Goal: Task Accomplishment & Management: Use online tool/utility

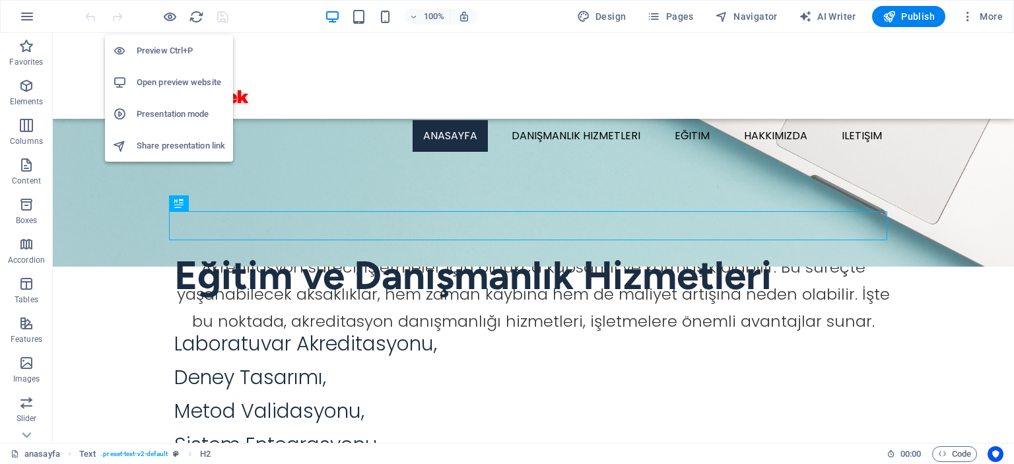
click at [174, 85] on h6 "Open preview website" at bounding box center [181, 83] width 88 height 16
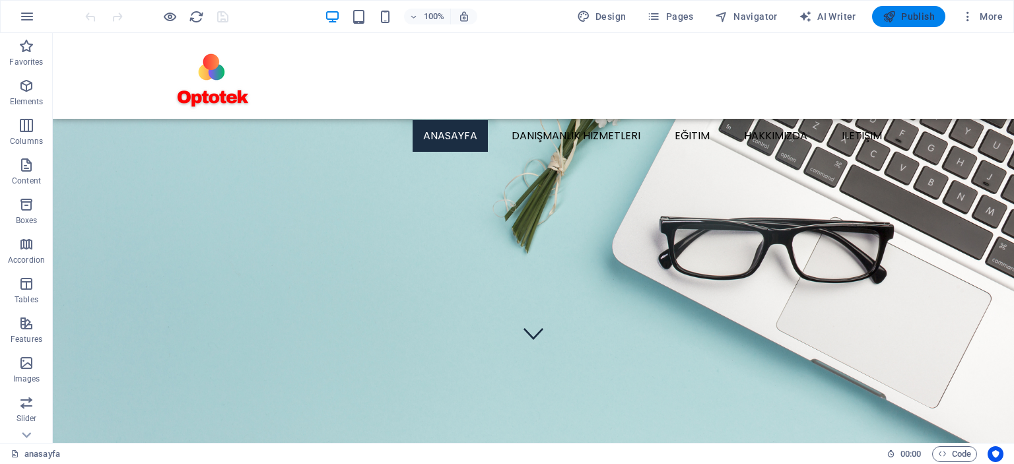
click at [910, 18] on span "Publish" at bounding box center [908, 16] width 52 height 13
click at [208, 90] on figure at bounding box center [533, 78] width 718 height 77
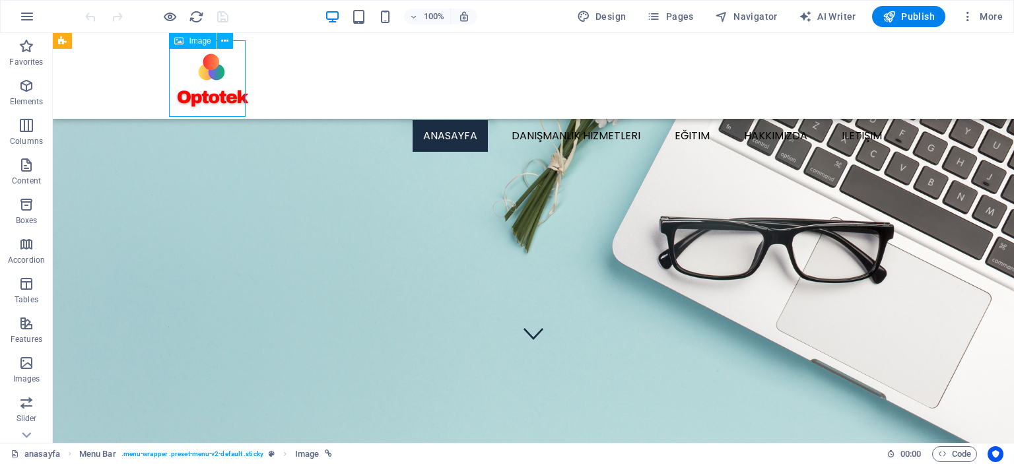
click at [208, 90] on figure at bounding box center [533, 78] width 718 height 77
select select "px"
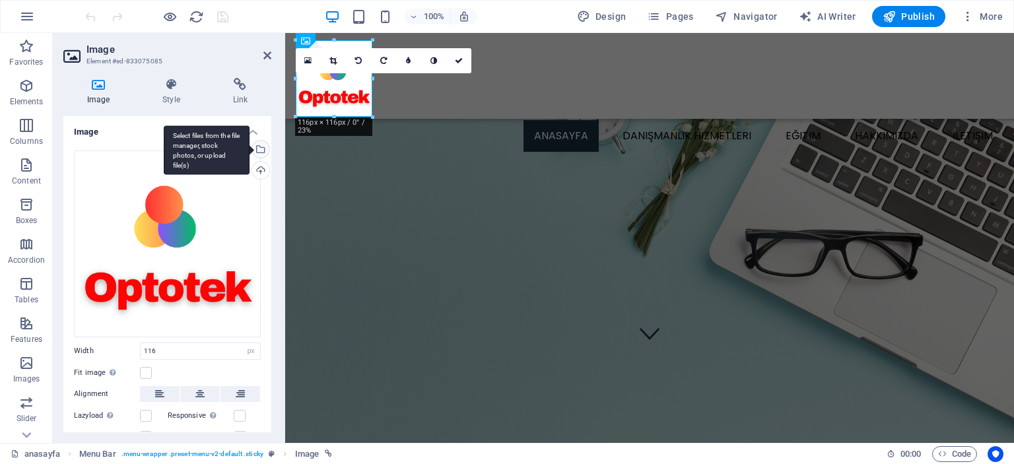
click at [259, 149] on div "Select files from the file manager, stock photos, or upload file(s)" at bounding box center [259, 151] width 20 height 20
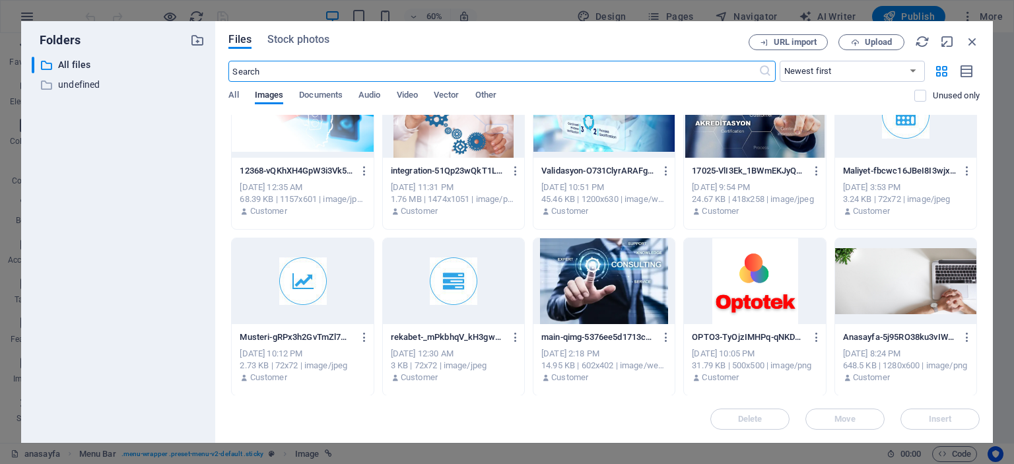
scroll to position [1143, 0]
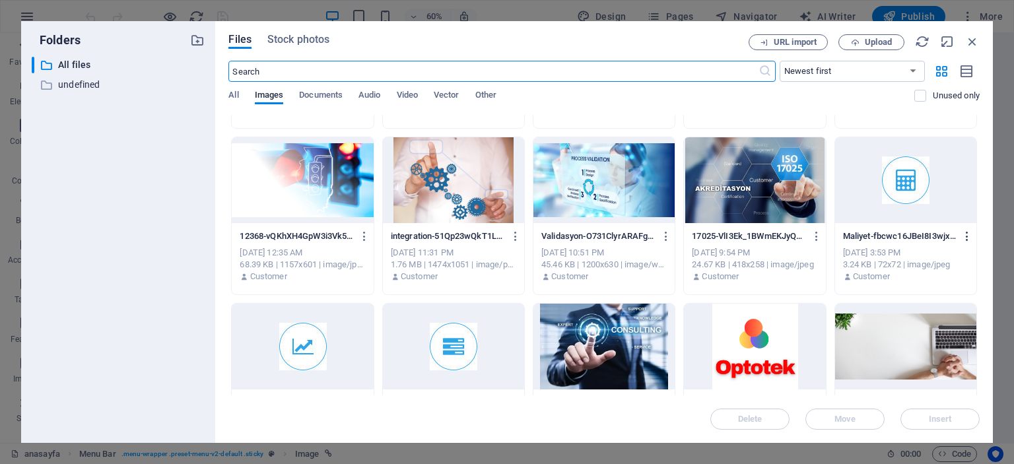
click at [963, 238] on icon "button" at bounding box center [967, 236] width 13 height 12
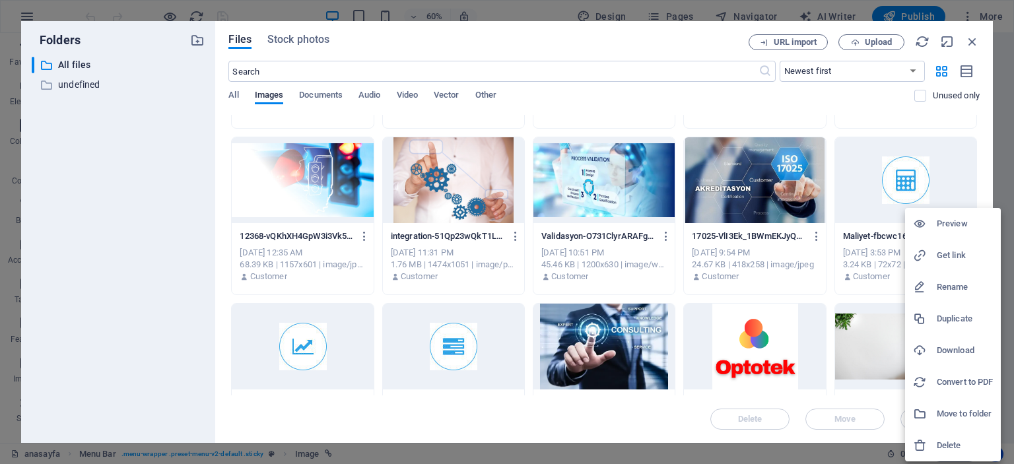
click at [955, 447] on h6 "Delete" at bounding box center [965, 446] width 56 height 16
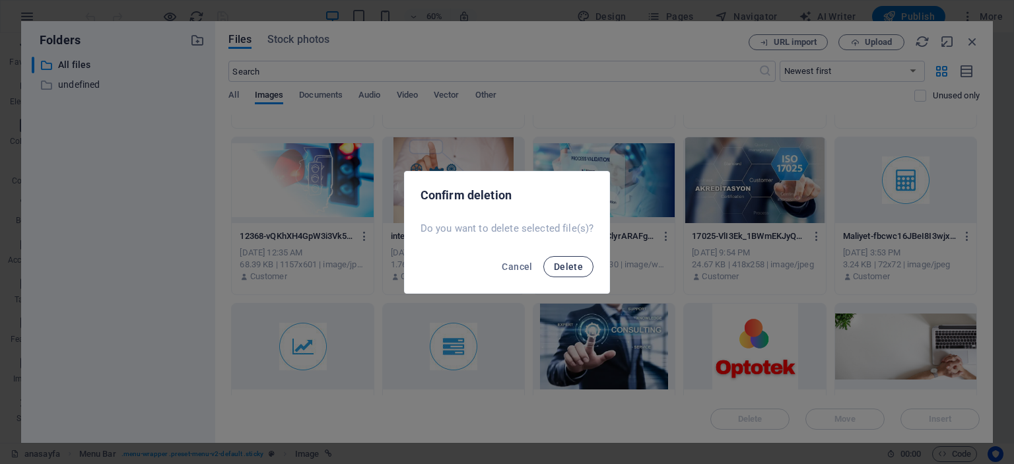
click at [568, 269] on span "Delete" at bounding box center [568, 266] width 29 height 11
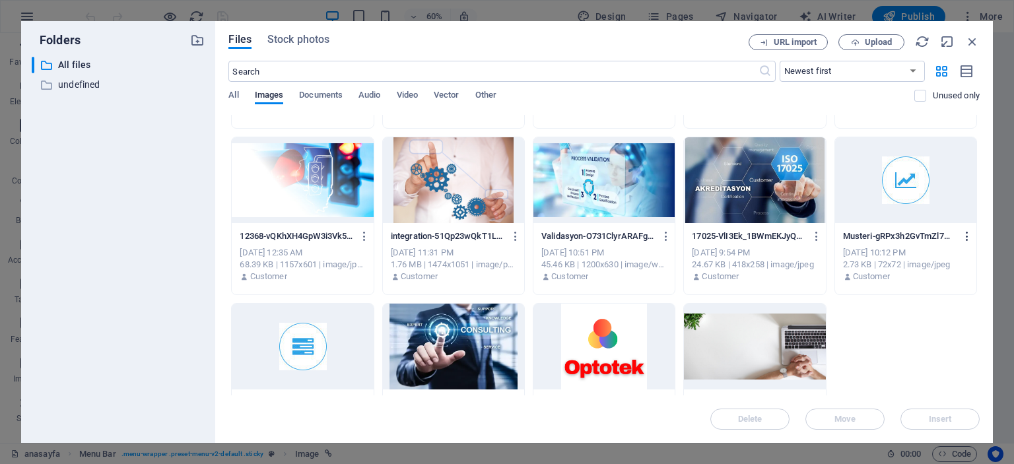
click at [963, 236] on icon "button" at bounding box center [967, 236] width 13 height 12
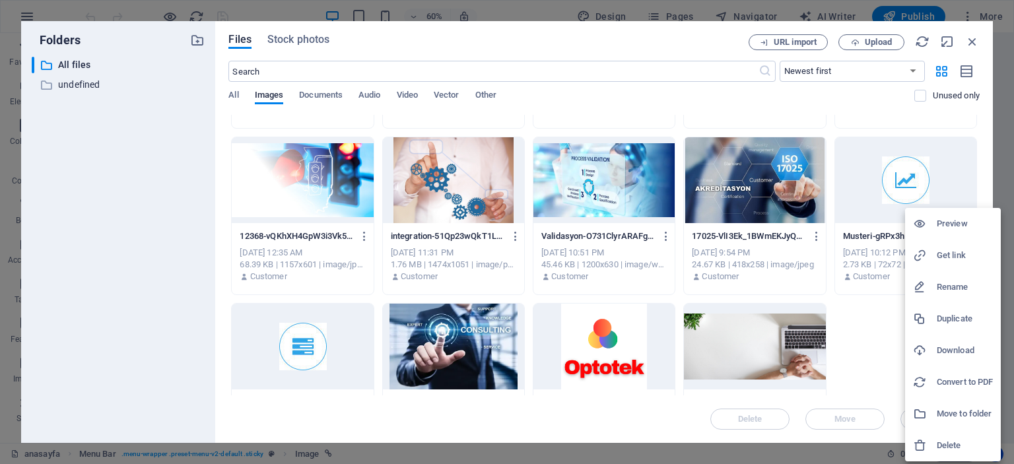
click at [954, 440] on h6 "Delete" at bounding box center [965, 446] width 56 height 16
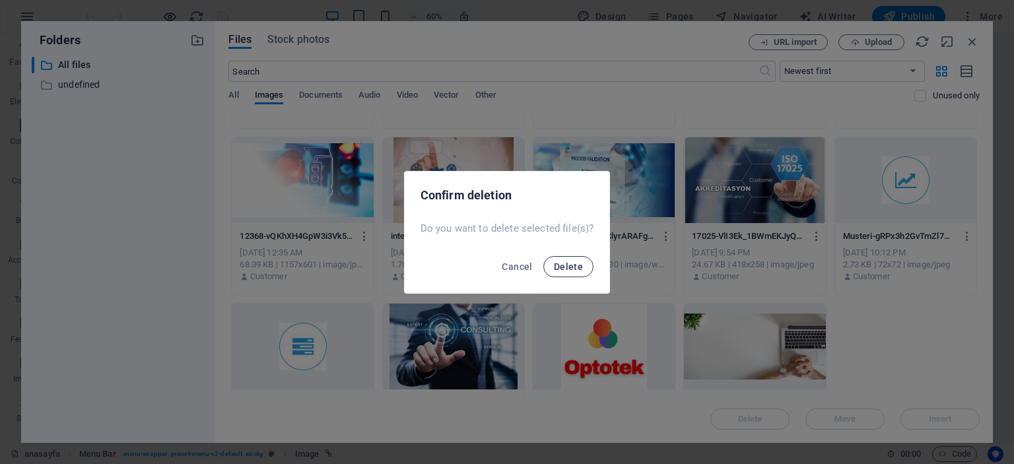
click at [570, 263] on span "Delete" at bounding box center [568, 266] width 29 height 11
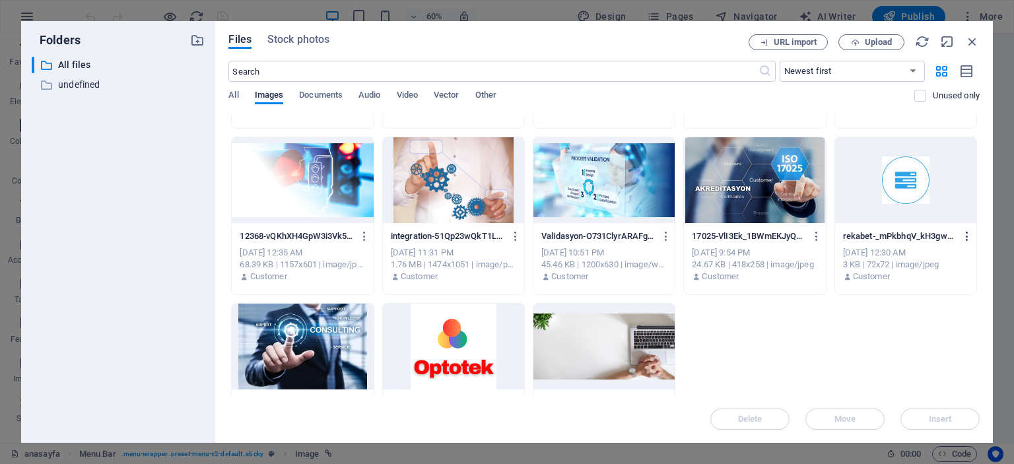
click at [962, 237] on icon "button" at bounding box center [967, 236] width 13 height 12
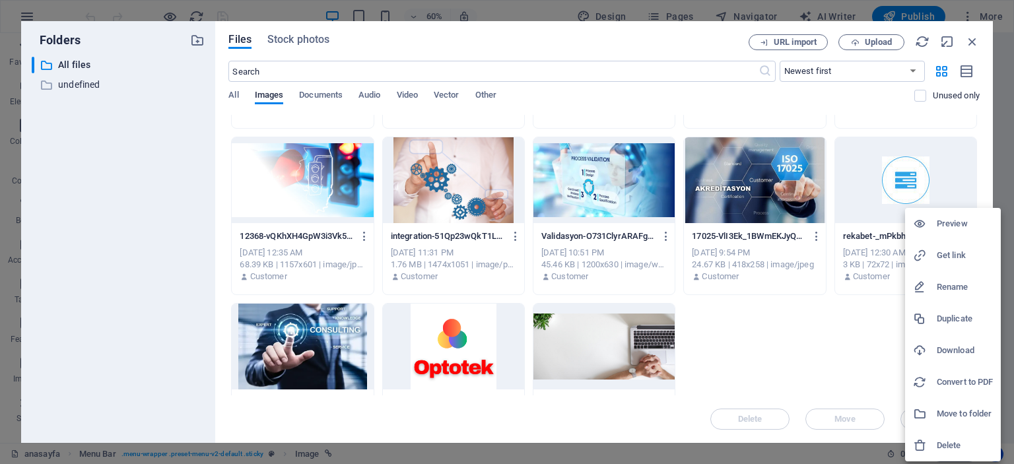
click at [952, 442] on h6 "Delete" at bounding box center [965, 446] width 56 height 16
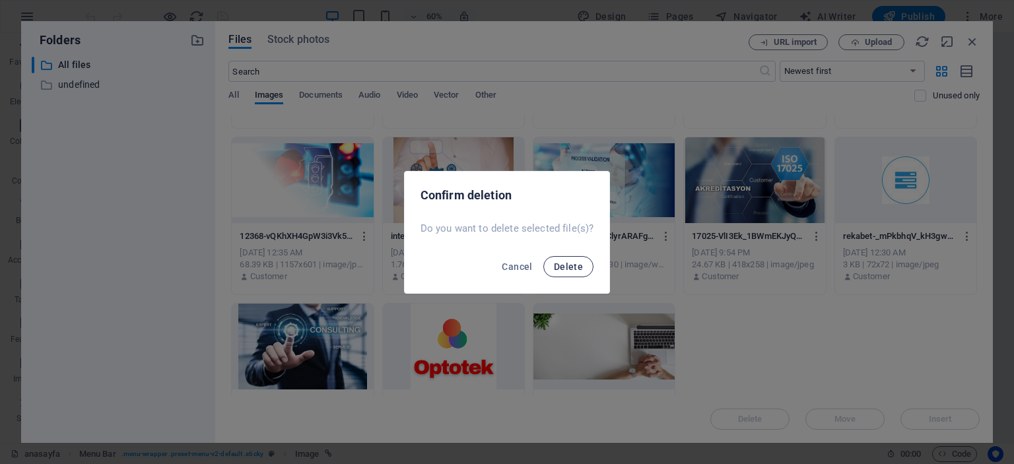
click at [566, 271] on span "Delete" at bounding box center [568, 266] width 29 height 11
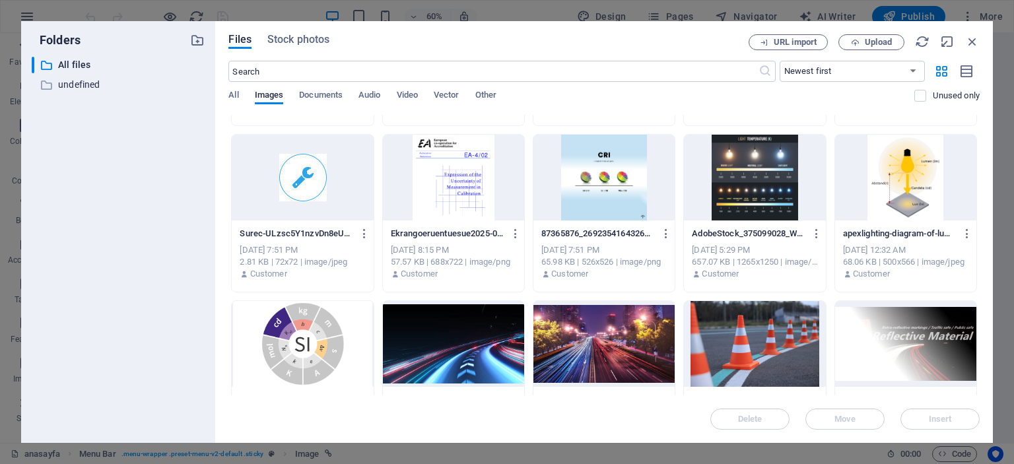
scroll to position [747, 0]
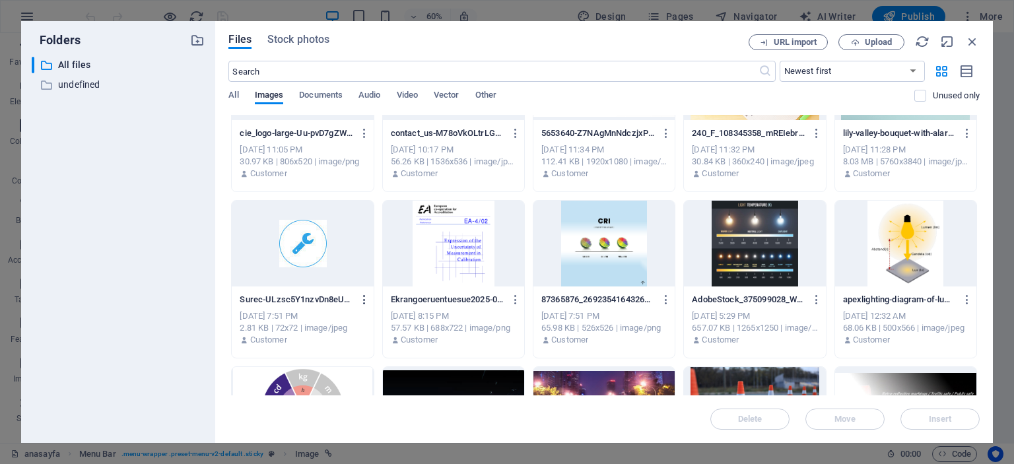
click at [363, 298] on icon "button" at bounding box center [364, 300] width 13 height 12
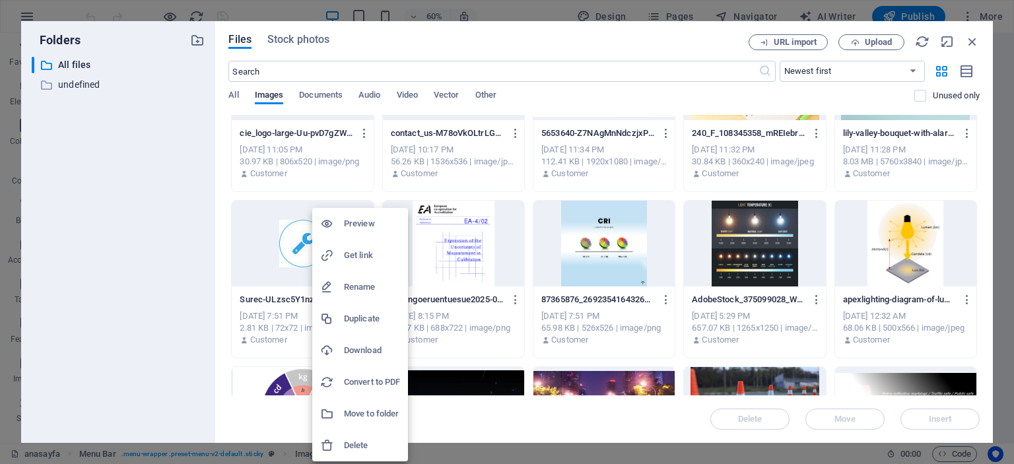
click at [366, 445] on h6 "Delete" at bounding box center [372, 446] width 56 height 16
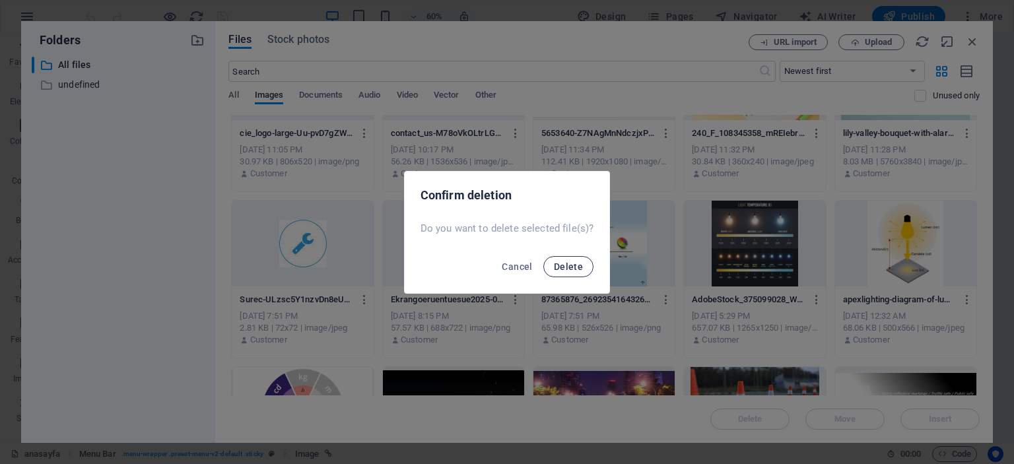
click at [566, 271] on button "Delete" at bounding box center [568, 266] width 50 height 21
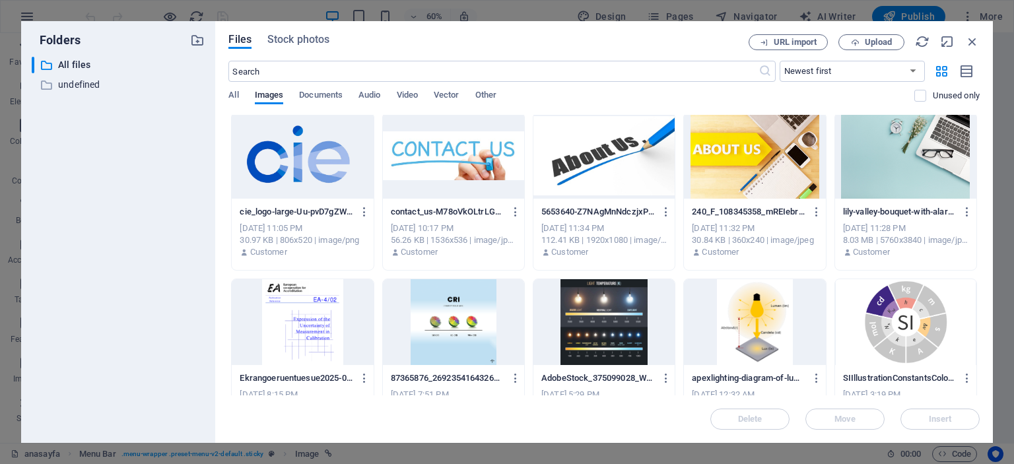
scroll to position [615, 0]
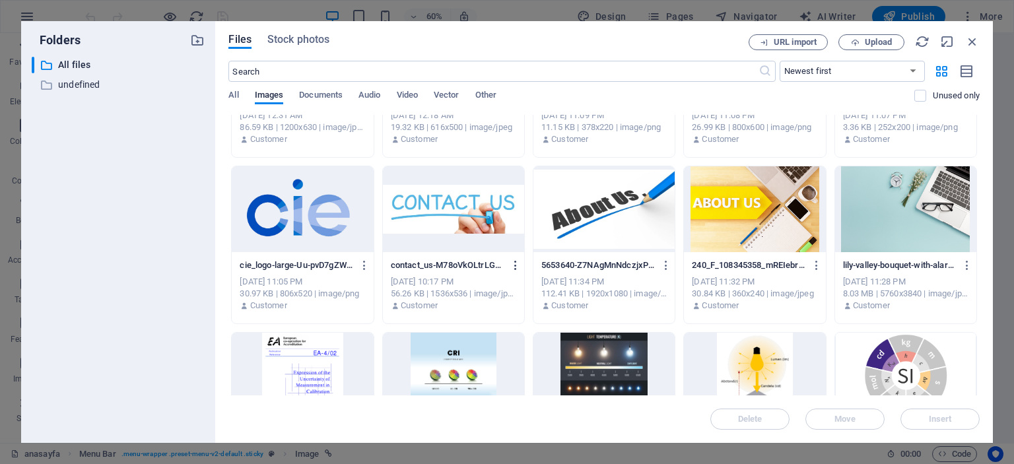
click at [512, 261] on icon "button" at bounding box center [516, 265] width 13 height 12
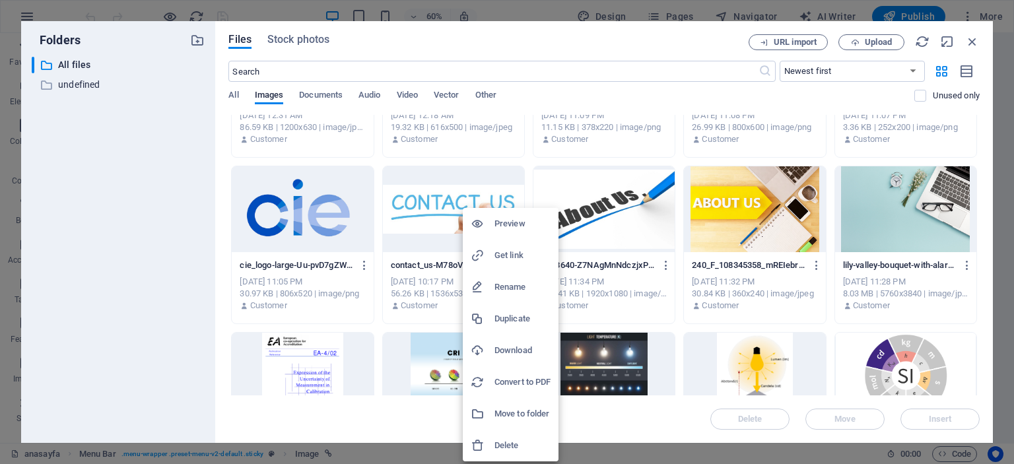
click at [517, 442] on h6 "Delete" at bounding box center [522, 446] width 56 height 16
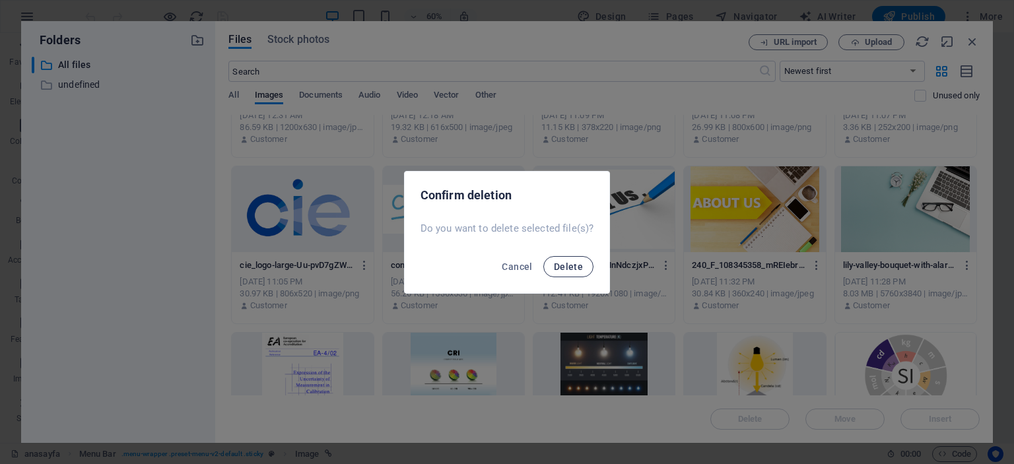
click at [572, 273] on button "Delete" at bounding box center [568, 266] width 50 height 21
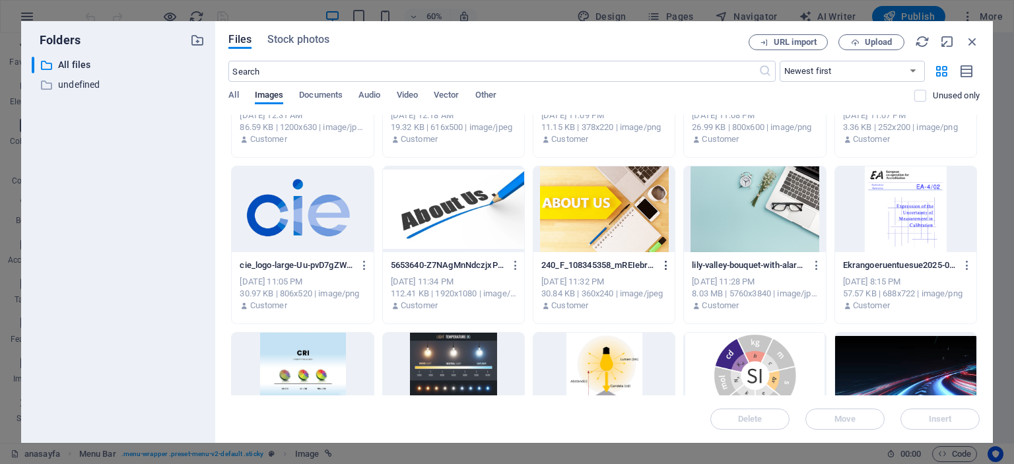
click at [663, 265] on icon "button" at bounding box center [666, 265] width 13 height 12
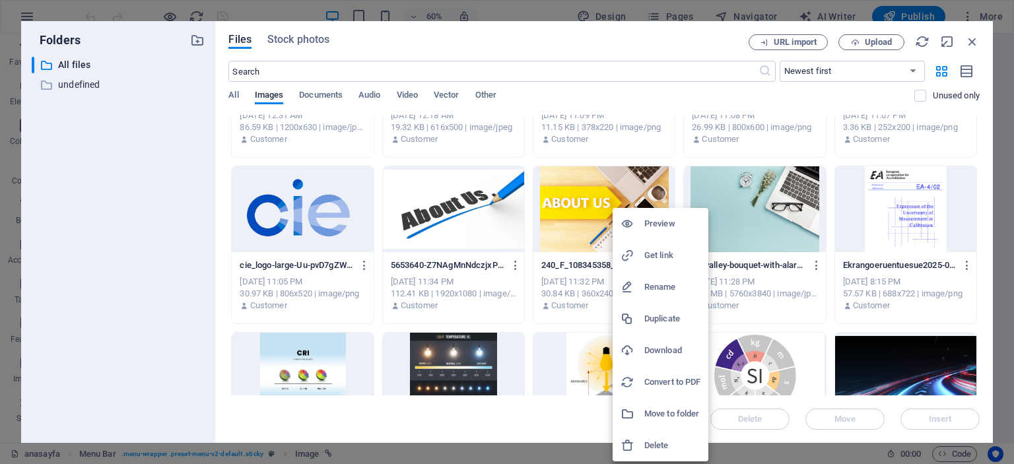
click at [646, 443] on h6 "Delete" at bounding box center [672, 446] width 56 height 16
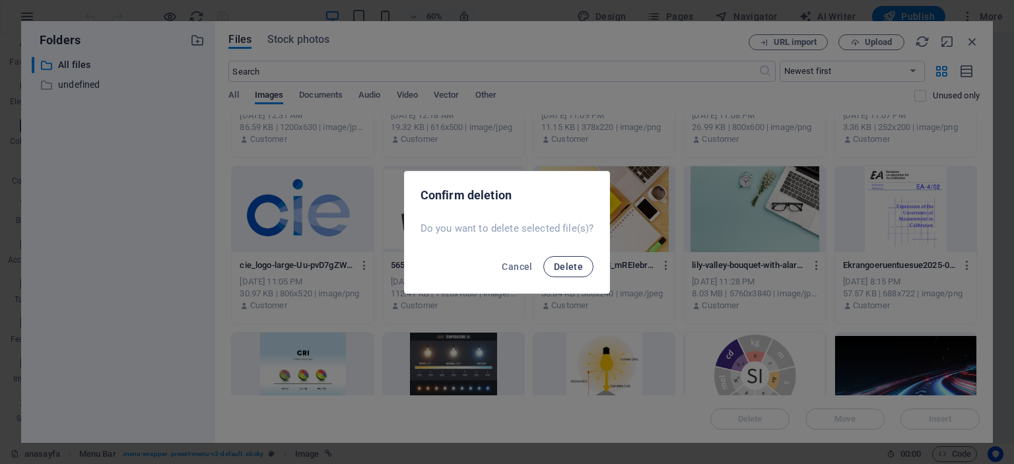
click at [564, 265] on span "Delete" at bounding box center [568, 266] width 29 height 11
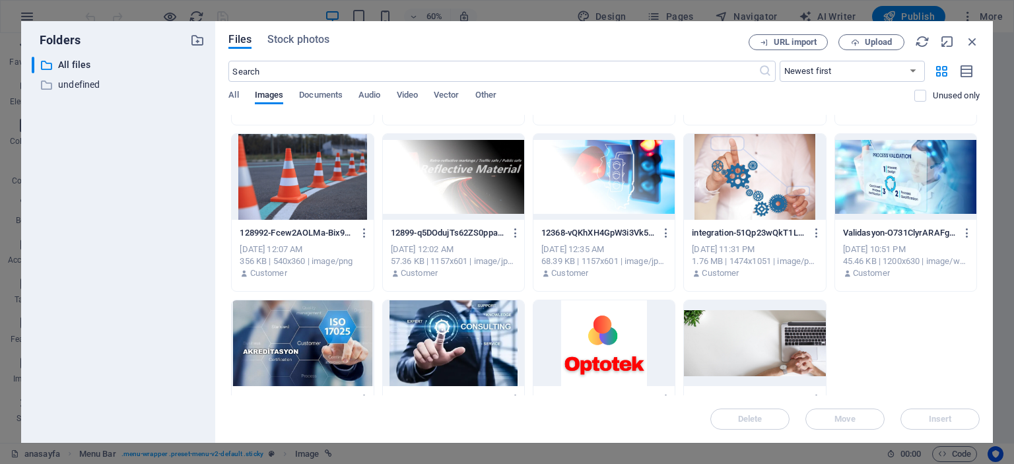
scroll to position [1042, 0]
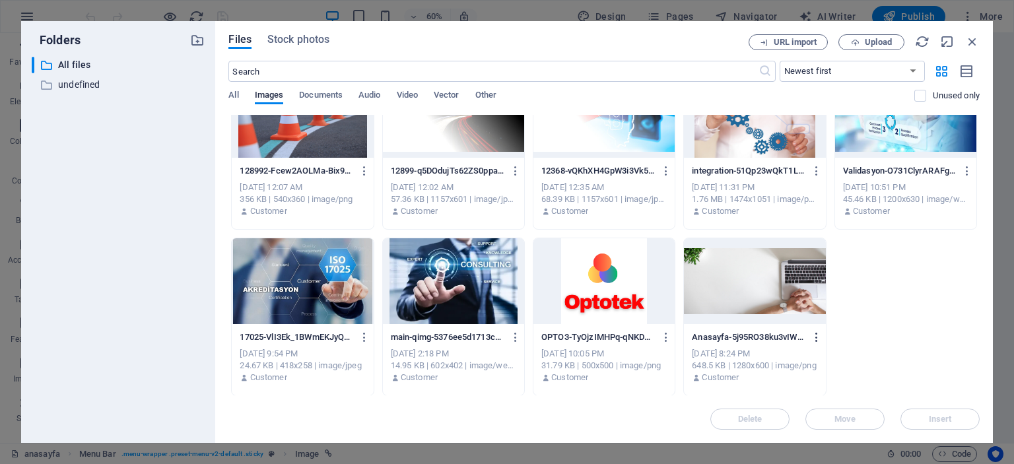
click at [813, 333] on icon "button" at bounding box center [817, 337] width 13 height 12
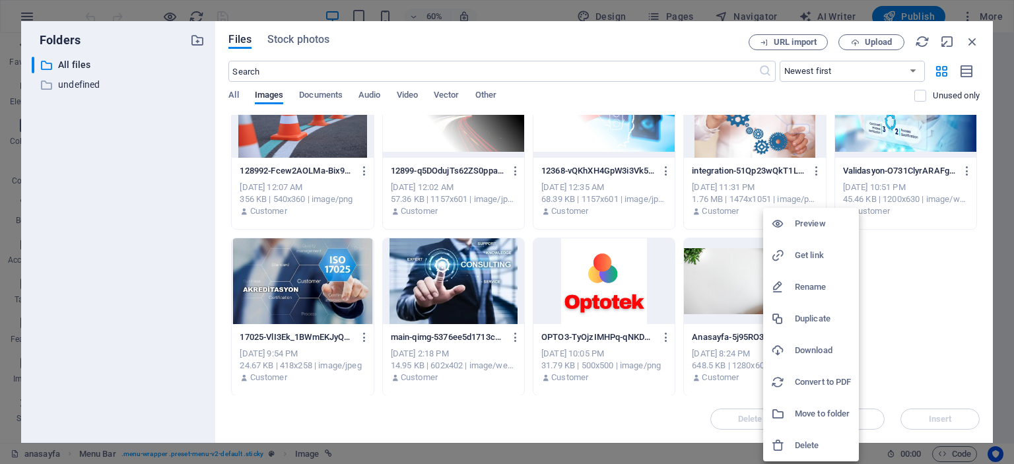
click at [819, 446] on h6 "Delete" at bounding box center [823, 446] width 56 height 16
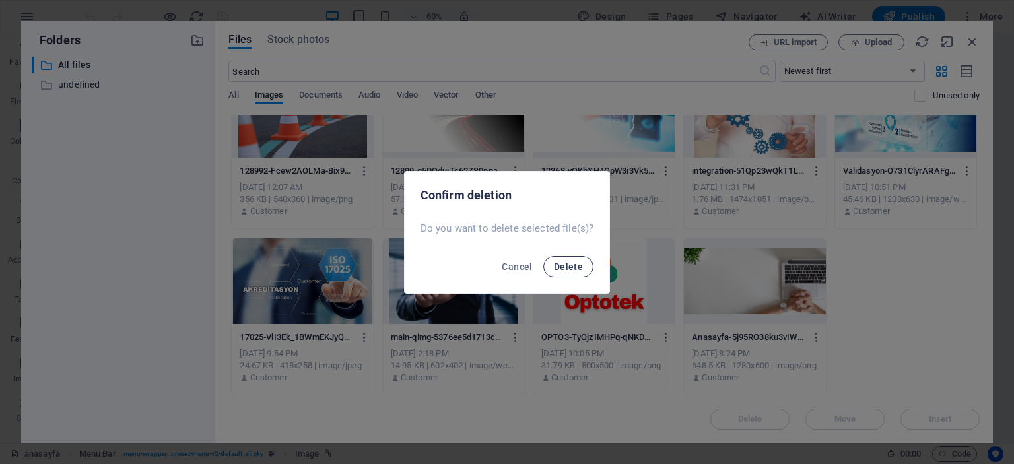
click at [570, 262] on span "Delete" at bounding box center [568, 266] width 29 height 11
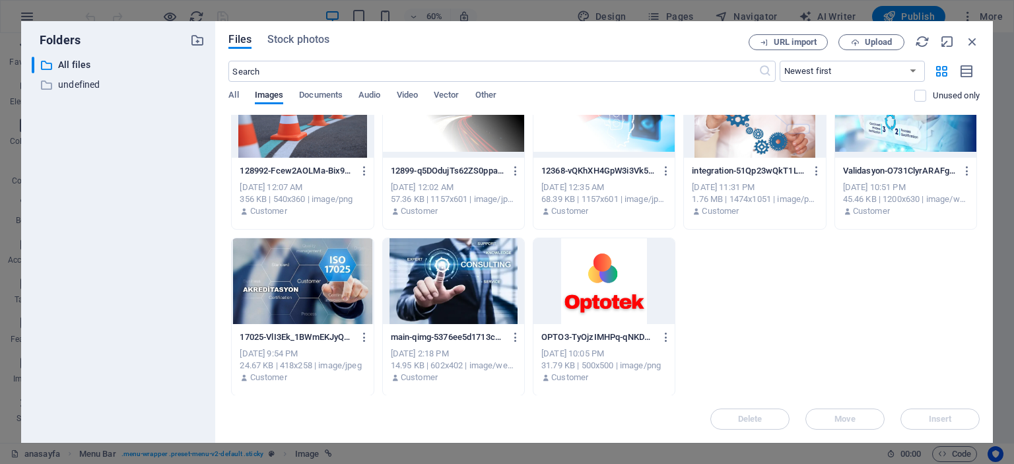
scroll to position [976, 0]
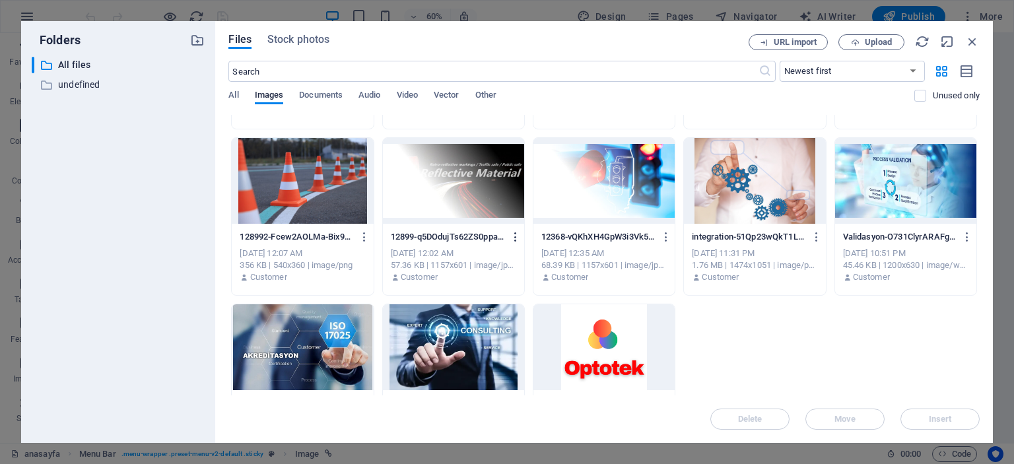
click at [514, 234] on icon "button" at bounding box center [516, 237] width 13 height 12
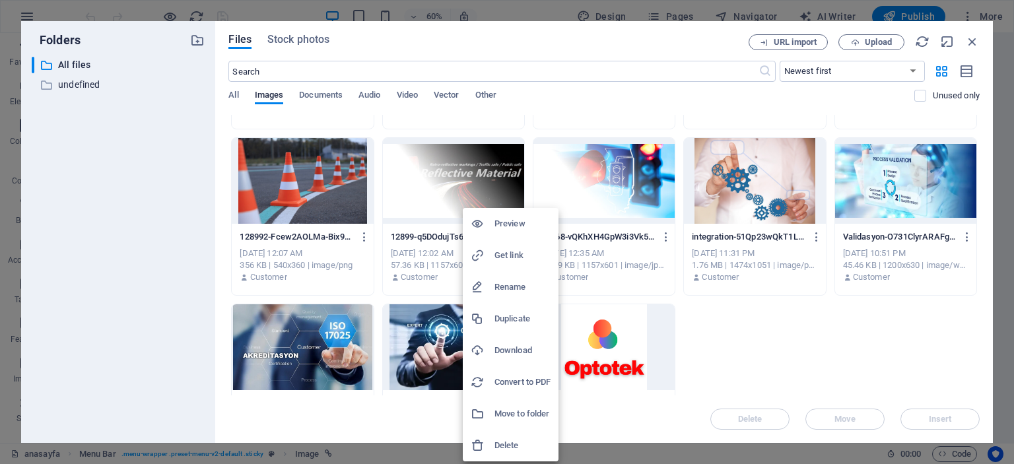
click at [496, 440] on h6 "Delete" at bounding box center [522, 446] width 56 height 16
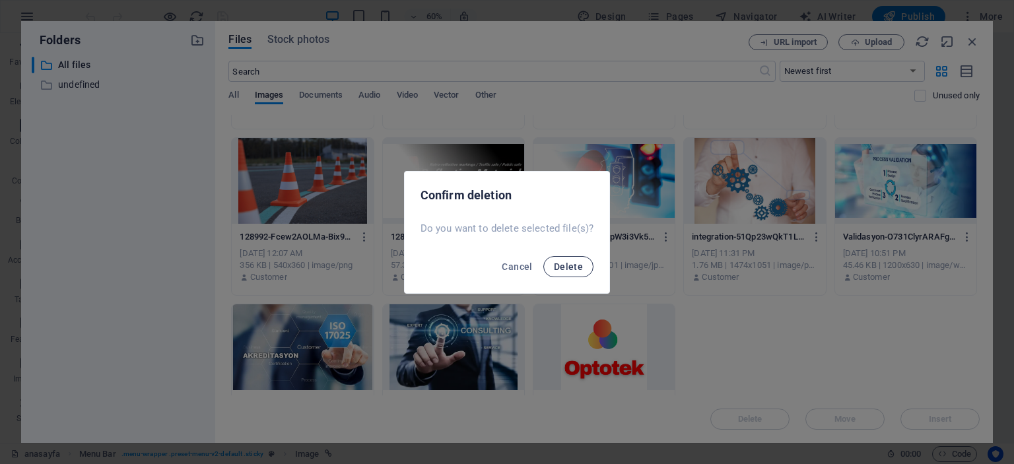
click at [564, 267] on span "Delete" at bounding box center [568, 266] width 29 height 11
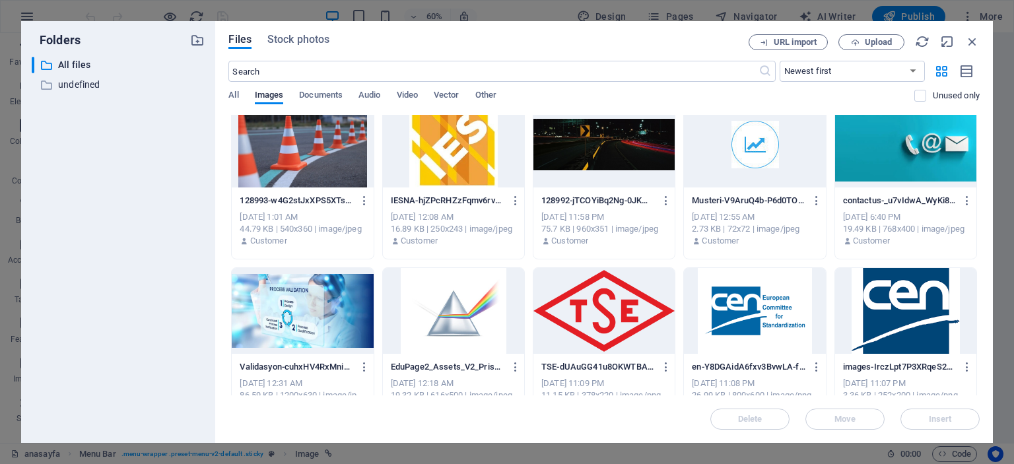
scroll to position [316, 0]
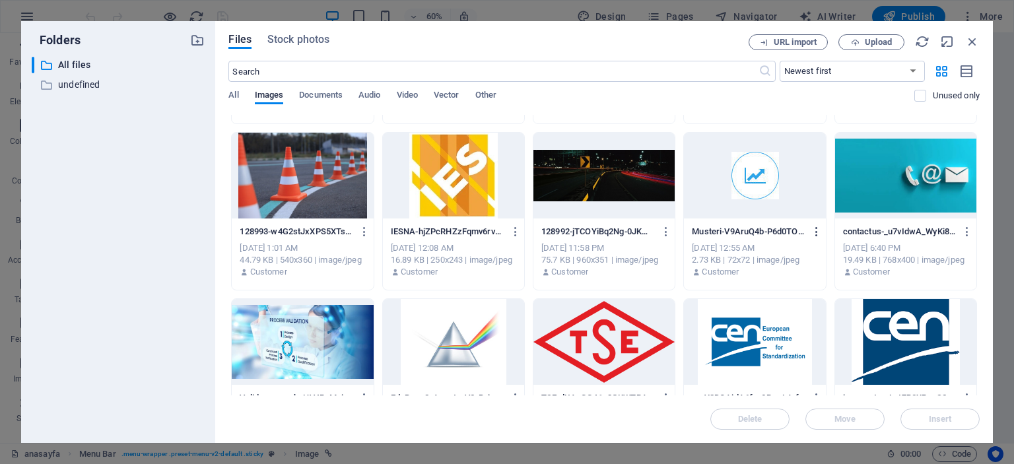
click at [814, 228] on icon "button" at bounding box center [817, 232] width 13 height 12
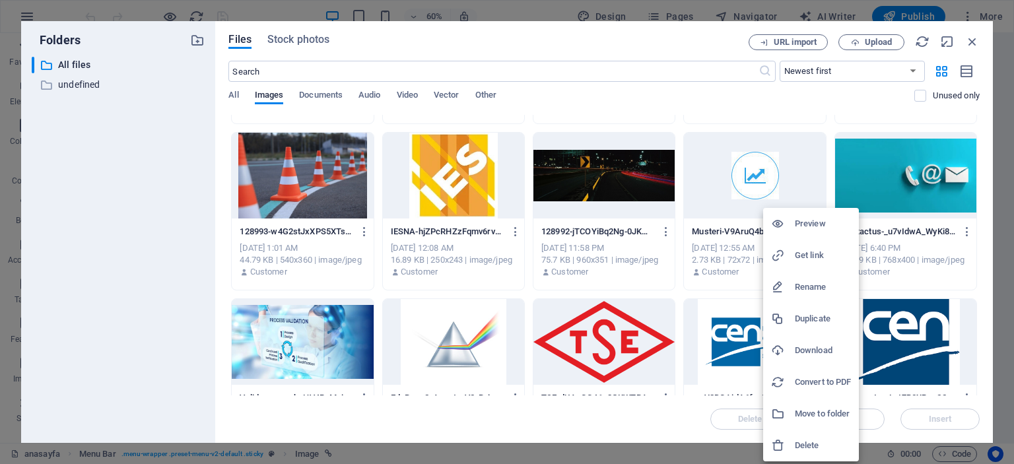
click at [789, 444] on div at bounding box center [783, 445] width 24 height 13
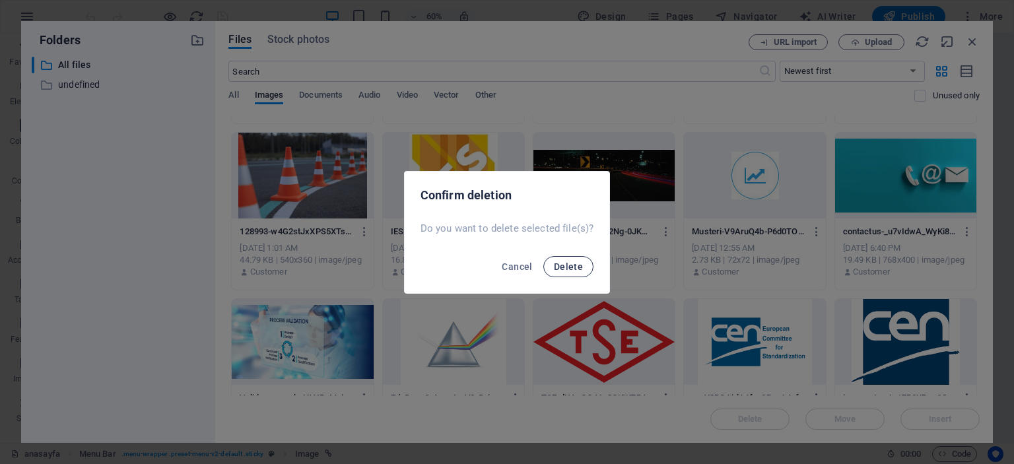
click at [565, 269] on span "Delete" at bounding box center [568, 266] width 29 height 11
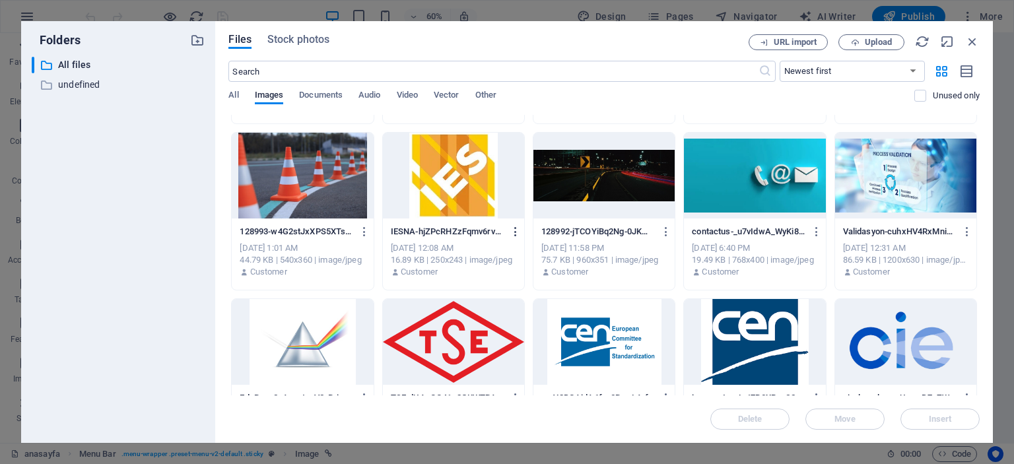
click at [512, 232] on icon "button" at bounding box center [516, 232] width 13 height 12
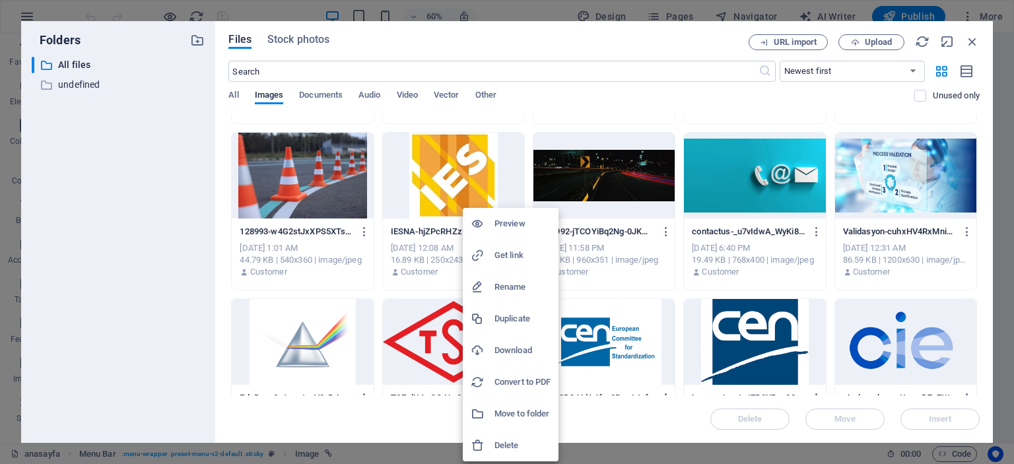
click at [507, 435] on li "Delete" at bounding box center [511, 446] width 96 height 32
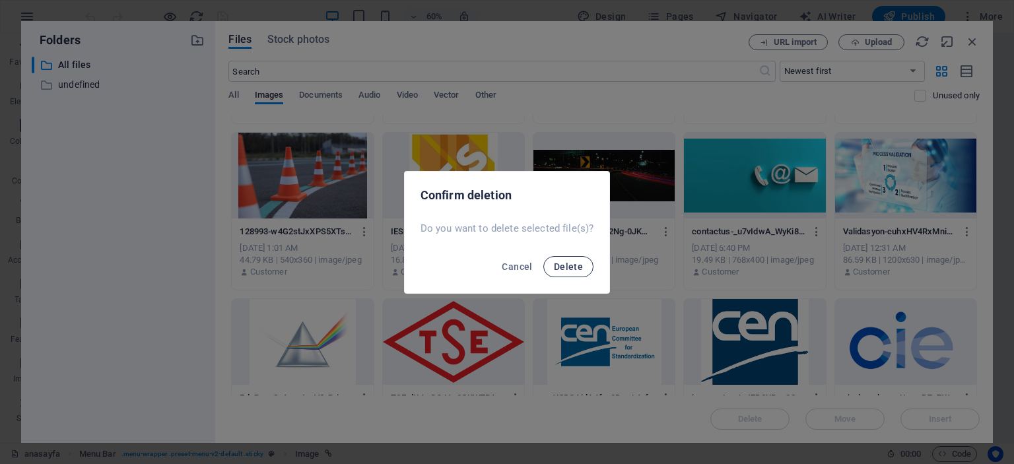
click at [568, 264] on span "Delete" at bounding box center [568, 266] width 29 height 11
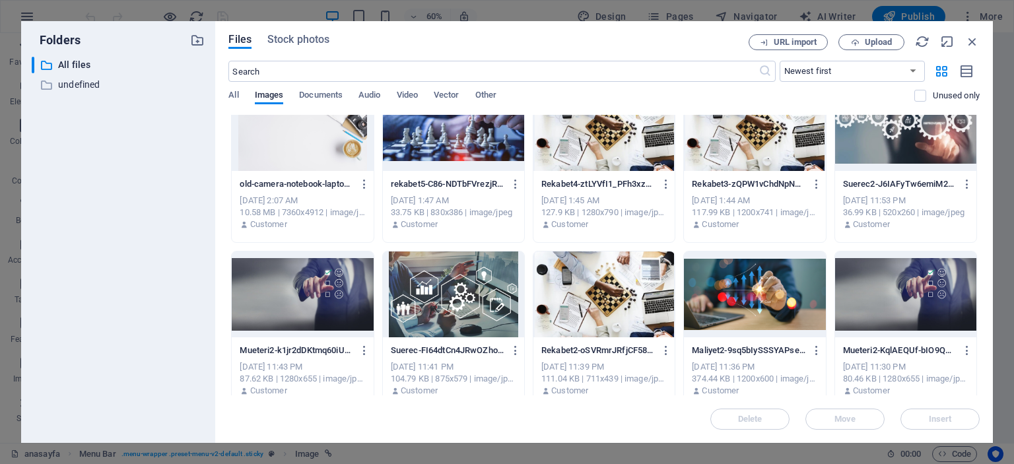
scroll to position [0, 0]
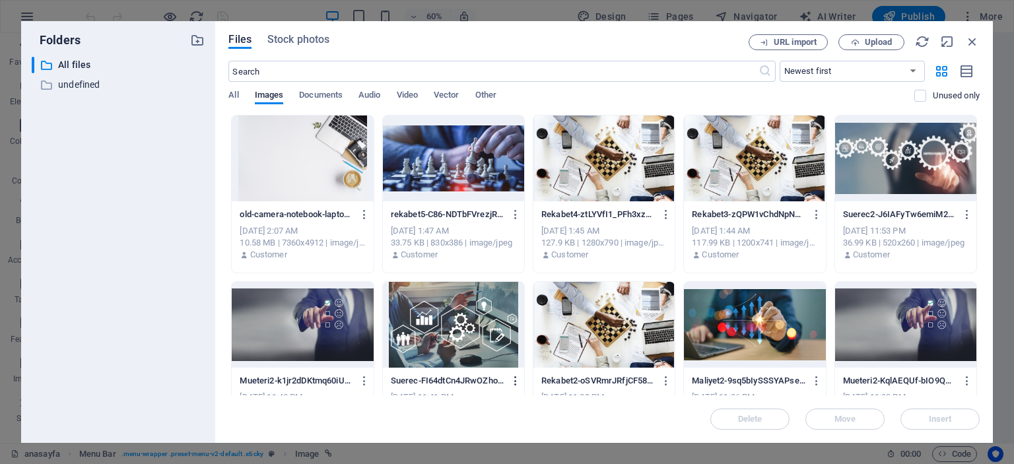
click at [512, 380] on icon "button" at bounding box center [516, 381] width 13 height 12
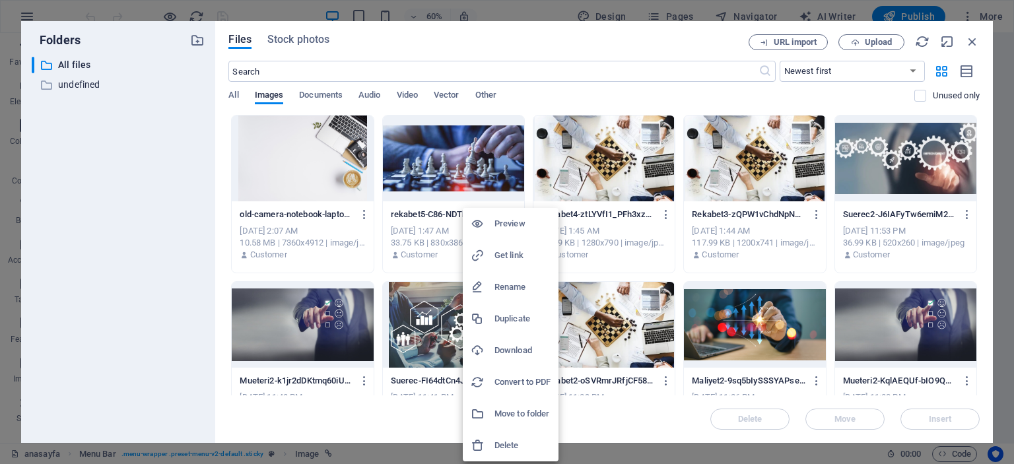
click at [518, 441] on h6 "Delete" at bounding box center [522, 446] width 56 height 16
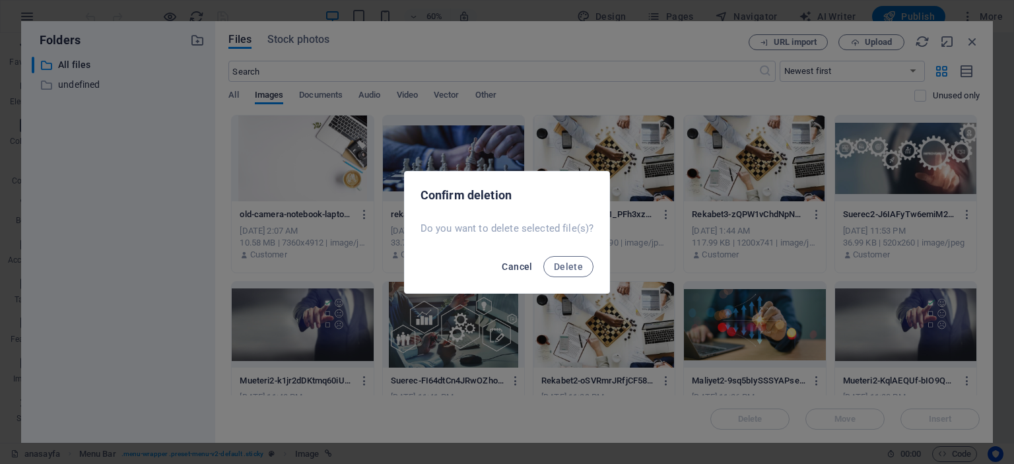
click at [510, 264] on span "Cancel" at bounding box center [517, 266] width 30 height 11
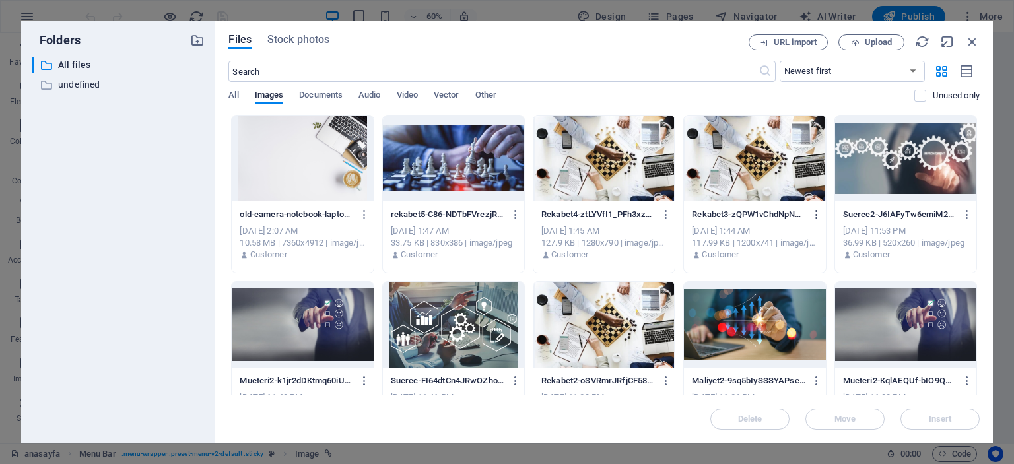
click at [813, 213] on icon "button" at bounding box center [817, 215] width 13 height 12
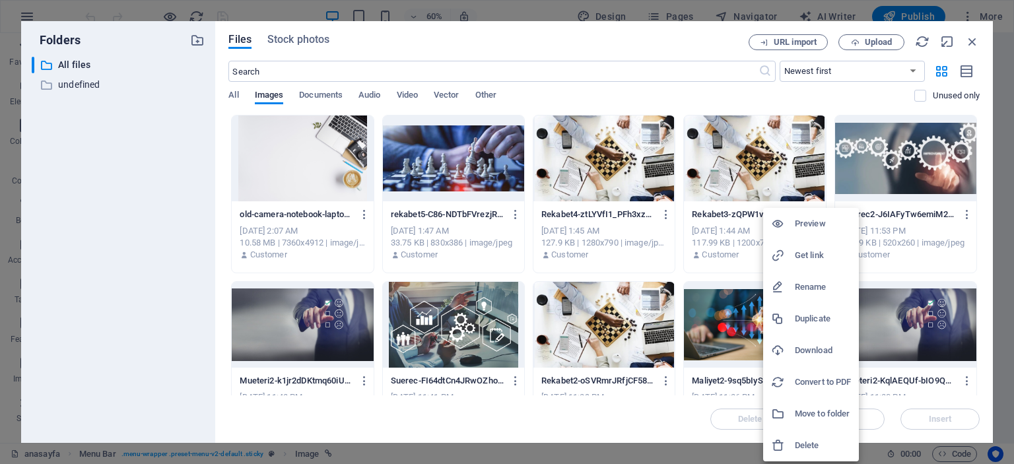
click at [803, 441] on h6 "Delete" at bounding box center [823, 446] width 56 height 16
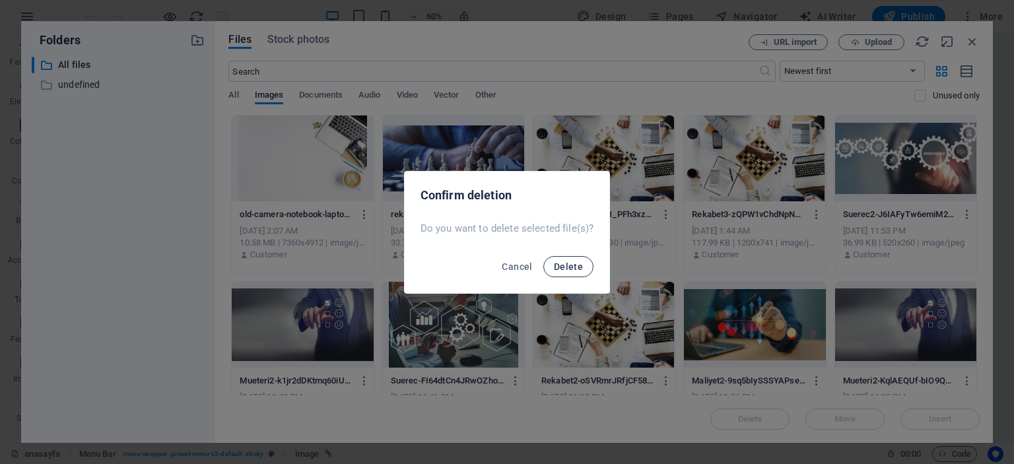
click at [568, 272] on button "Delete" at bounding box center [568, 266] width 50 height 21
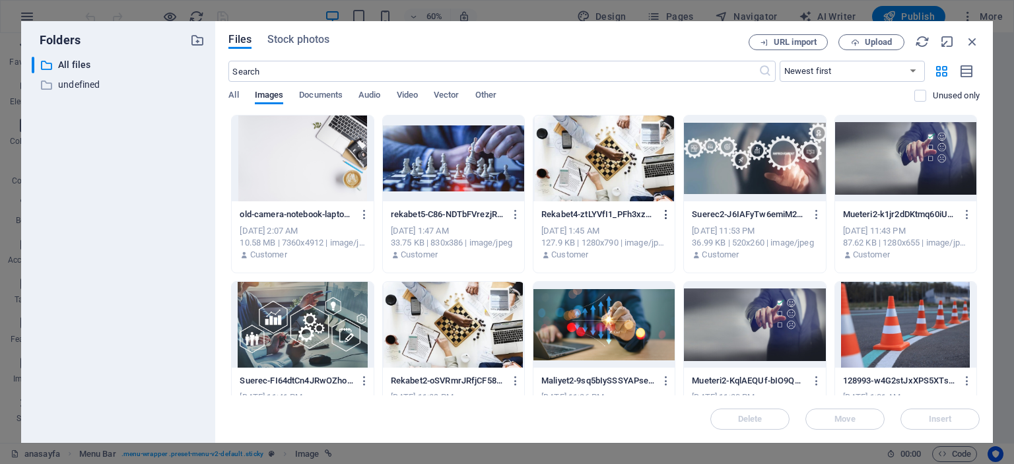
click at [663, 213] on icon "button" at bounding box center [666, 215] width 13 height 12
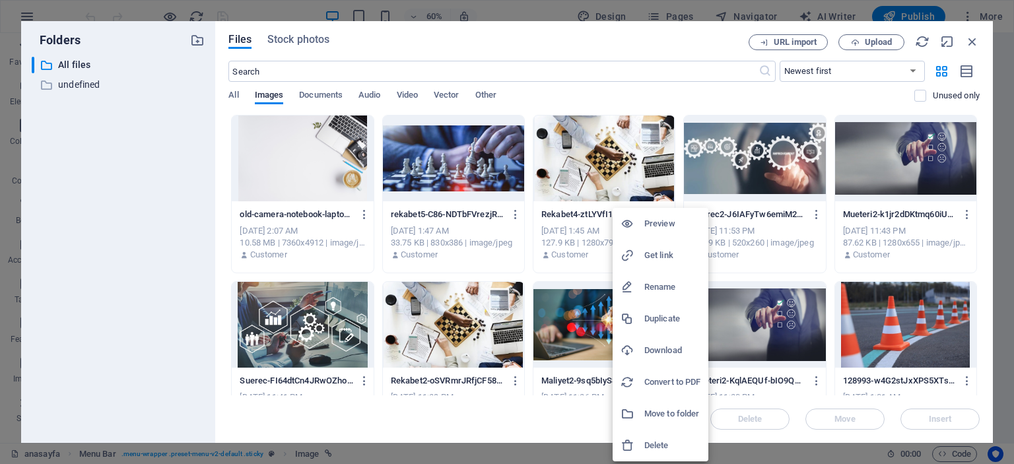
click at [664, 446] on h6 "Delete" at bounding box center [672, 446] width 56 height 16
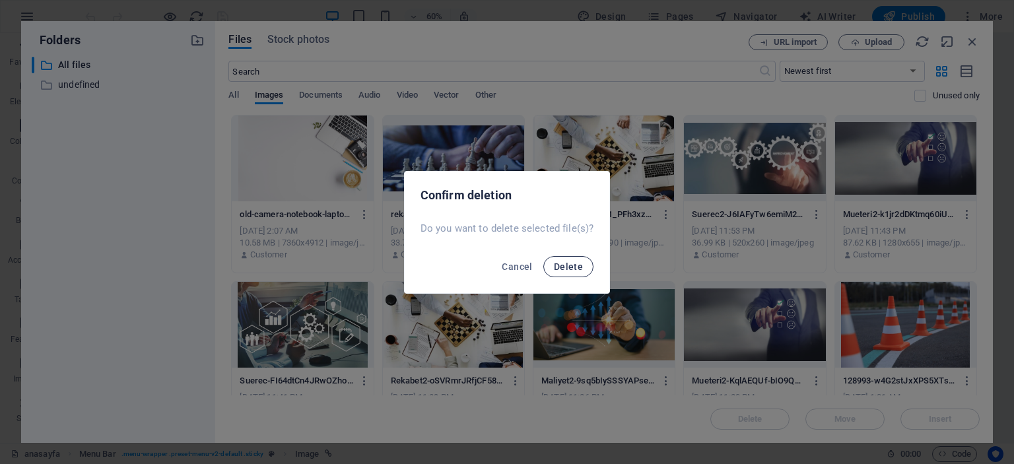
click at [580, 266] on span "Delete" at bounding box center [568, 266] width 29 height 11
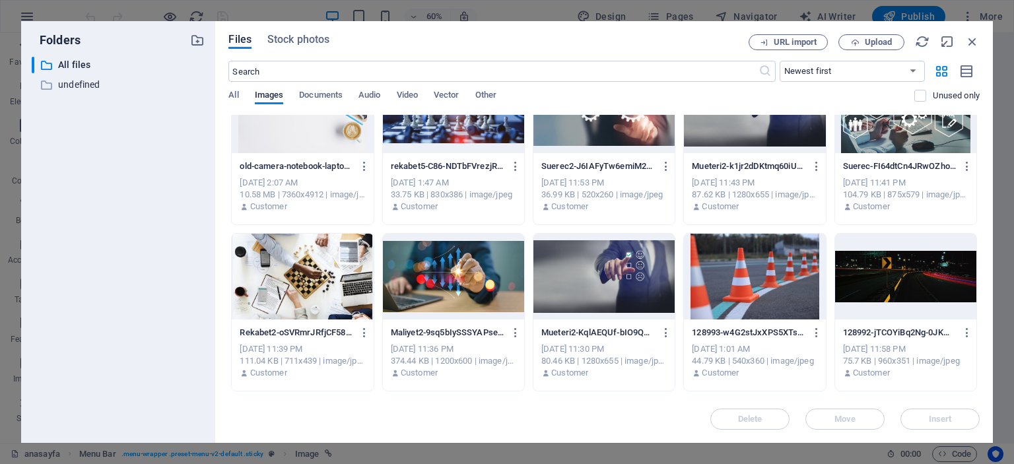
scroll to position [132, 0]
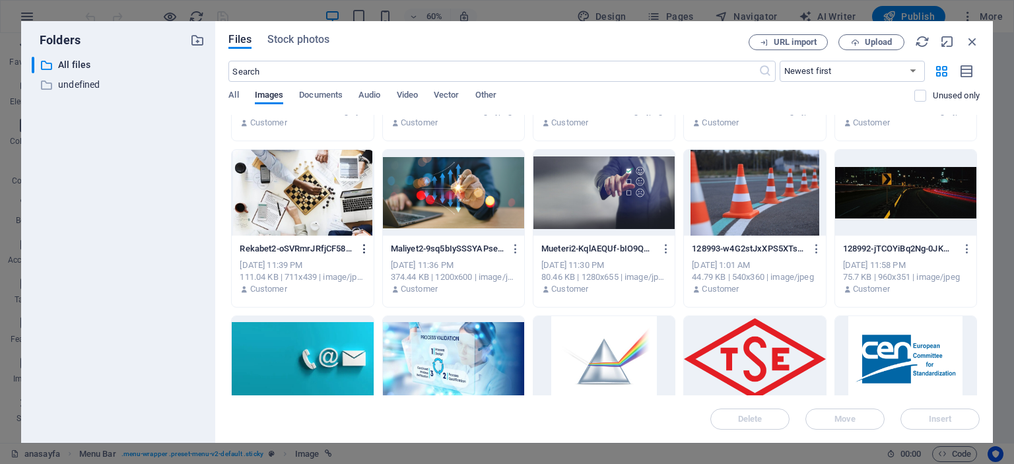
click at [363, 249] on icon "button" at bounding box center [364, 249] width 13 height 12
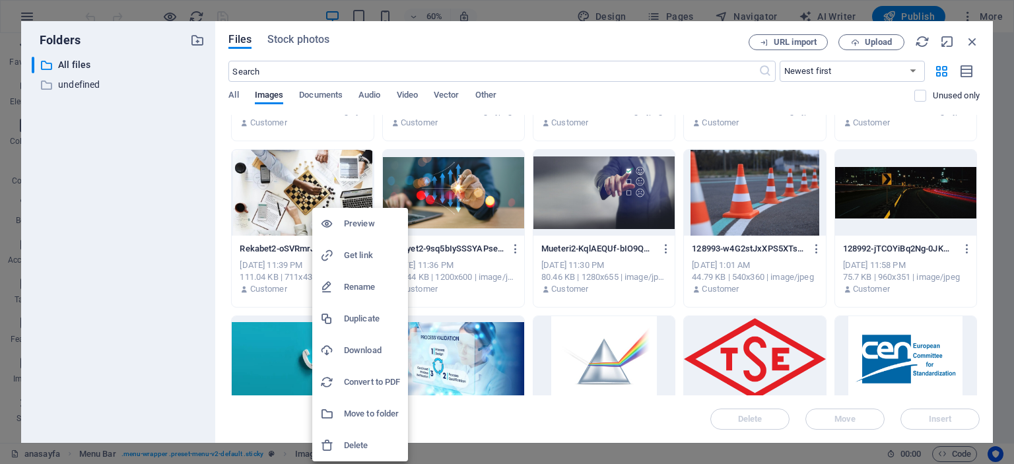
click at [380, 447] on h6 "Delete" at bounding box center [372, 446] width 56 height 16
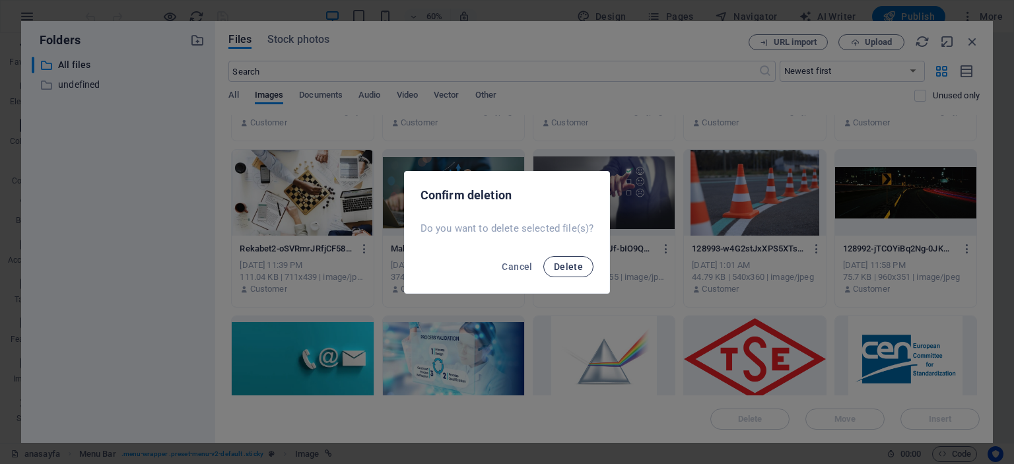
click at [558, 269] on span "Delete" at bounding box center [568, 266] width 29 height 11
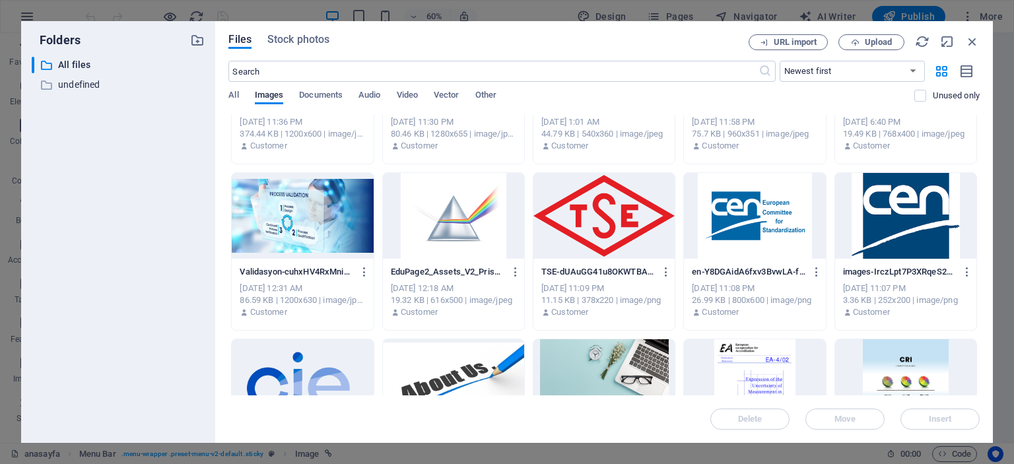
scroll to position [198, 0]
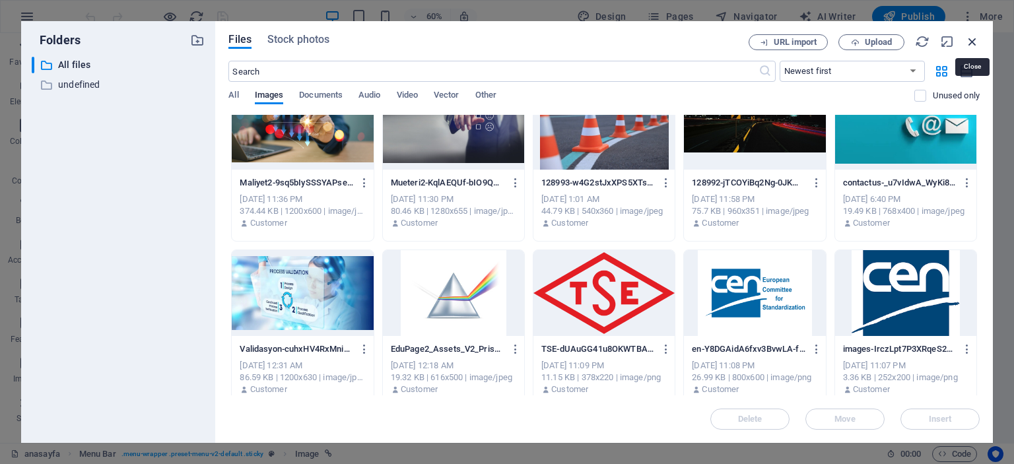
click at [969, 42] on icon "button" at bounding box center [972, 41] width 15 height 15
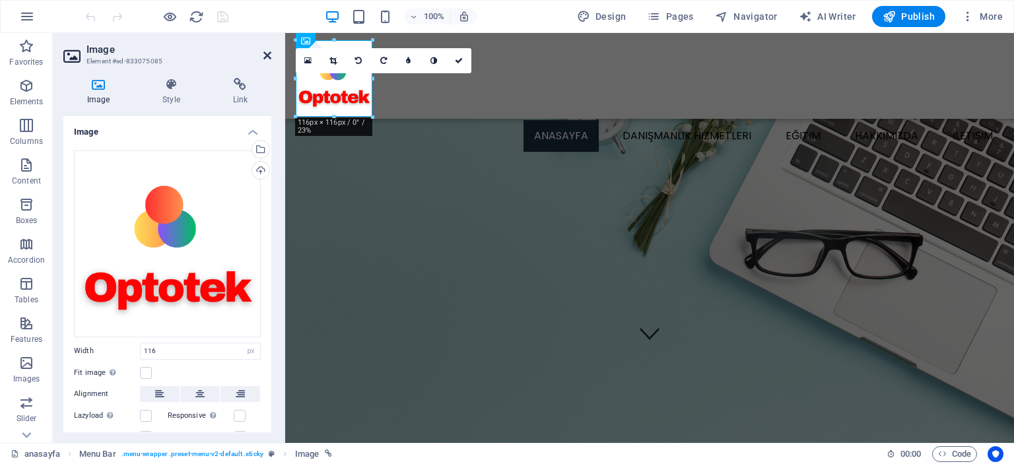
click at [267, 53] on icon at bounding box center [267, 55] width 8 height 11
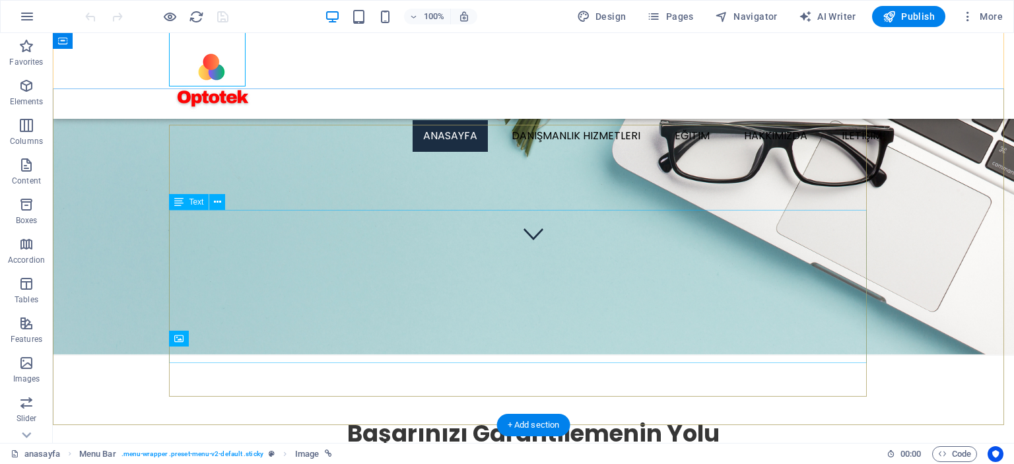
scroll to position [6, 0]
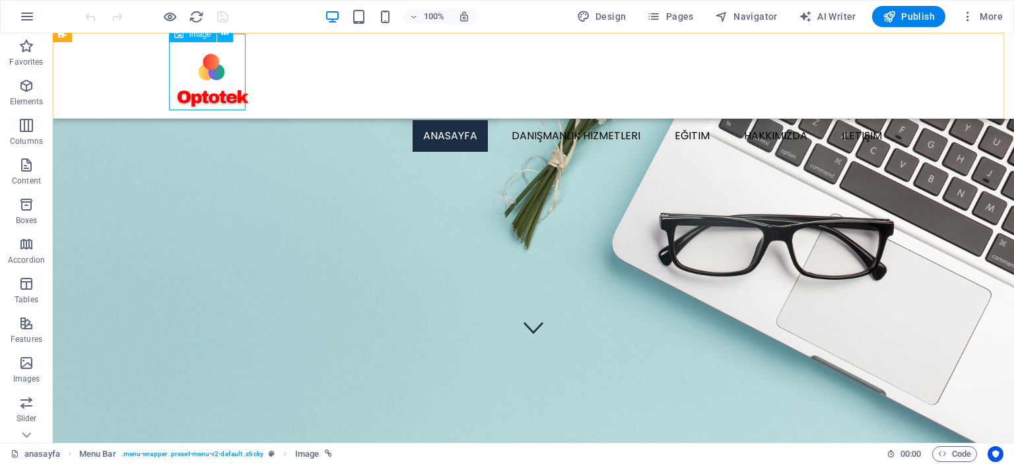
click at [215, 71] on figure at bounding box center [533, 78] width 718 height 77
select select "px"
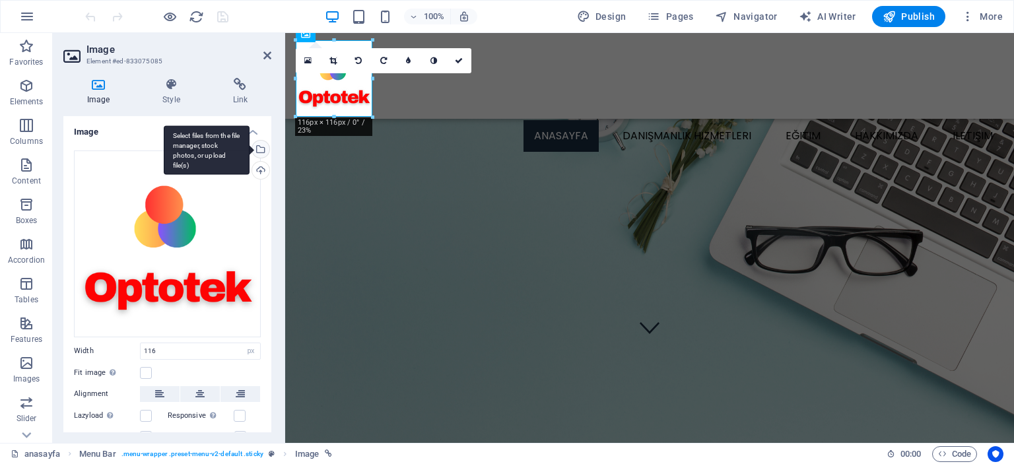
click at [249, 146] on div "Select files from the file manager, stock photos, or upload file(s)" at bounding box center [207, 150] width 86 height 50
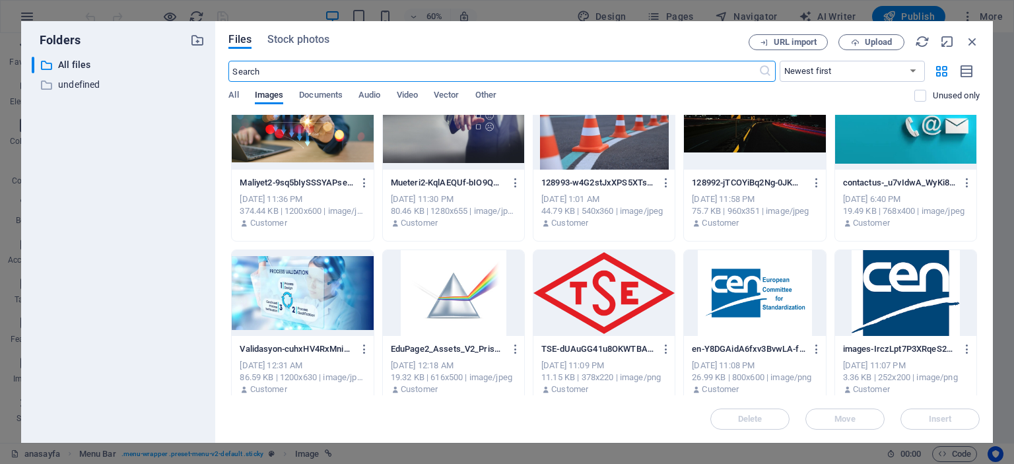
scroll to position [264, 0]
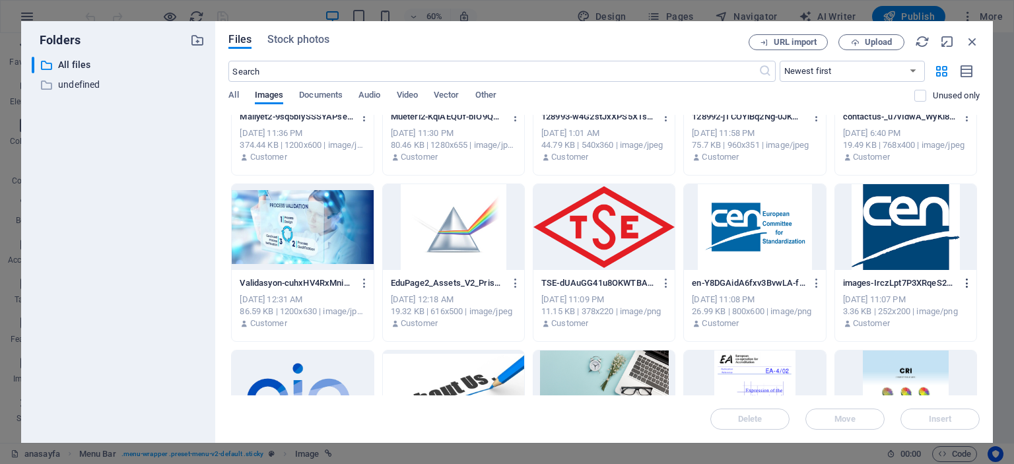
click at [964, 282] on icon "button" at bounding box center [967, 283] width 13 height 12
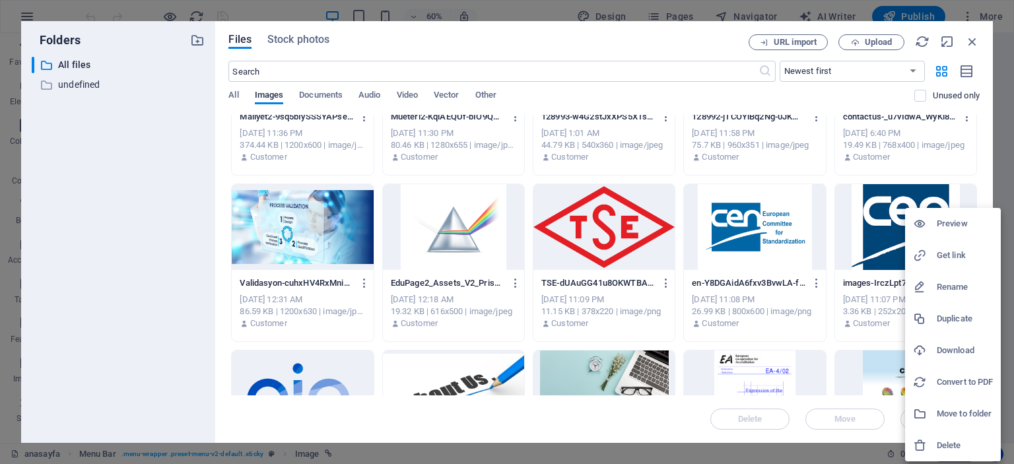
click at [950, 448] on h6 "Delete" at bounding box center [965, 446] width 56 height 16
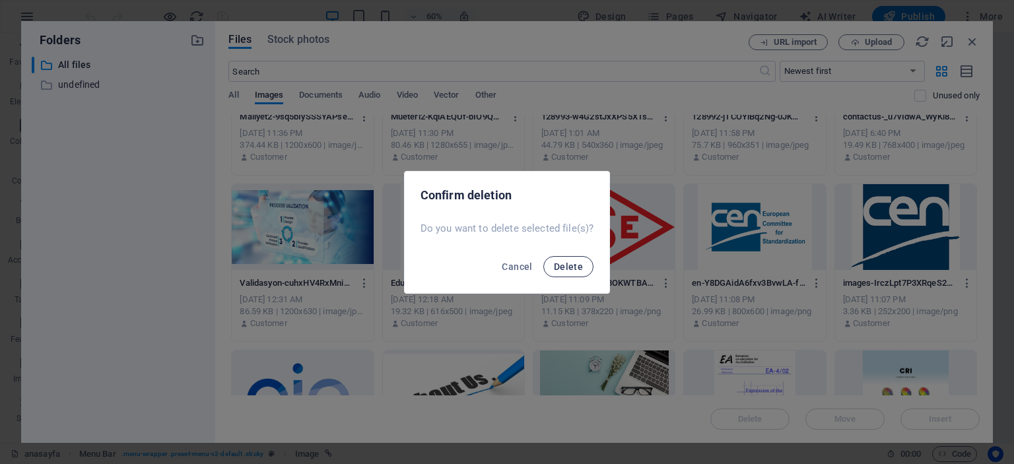
click at [578, 260] on button "Delete" at bounding box center [568, 266] width 50 height 21
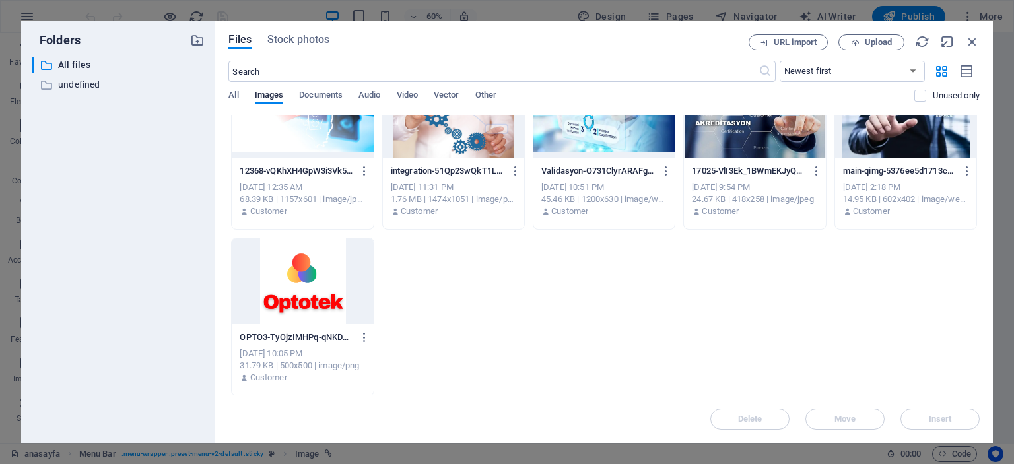
scroll to position [546, 0]
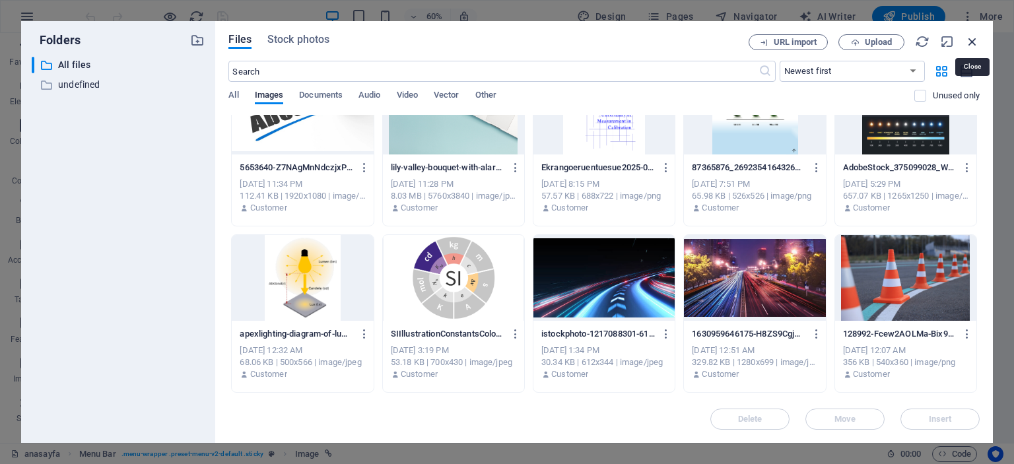
click at [971, 42] on icon "button" at bounding box center [972, 41] width 15 height 15
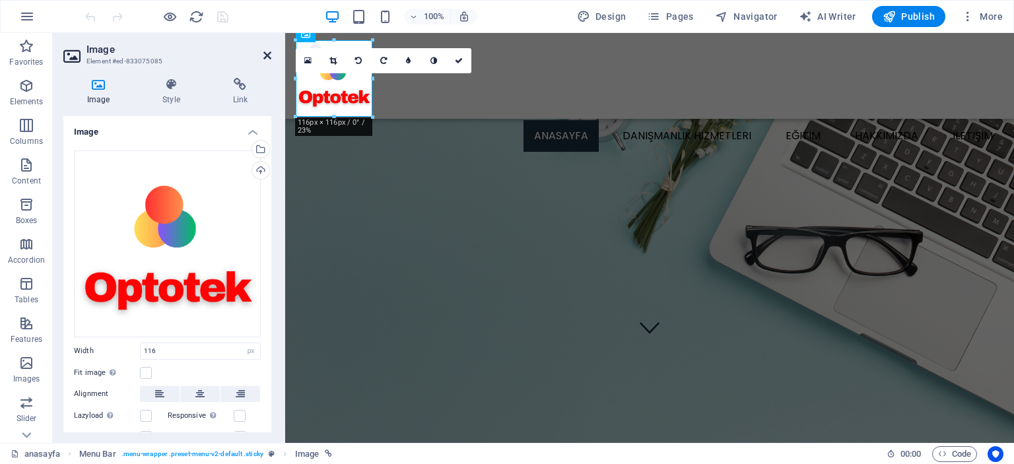
click at [269, 55] on icon at bounding box center [267, 55] width 8 height 11
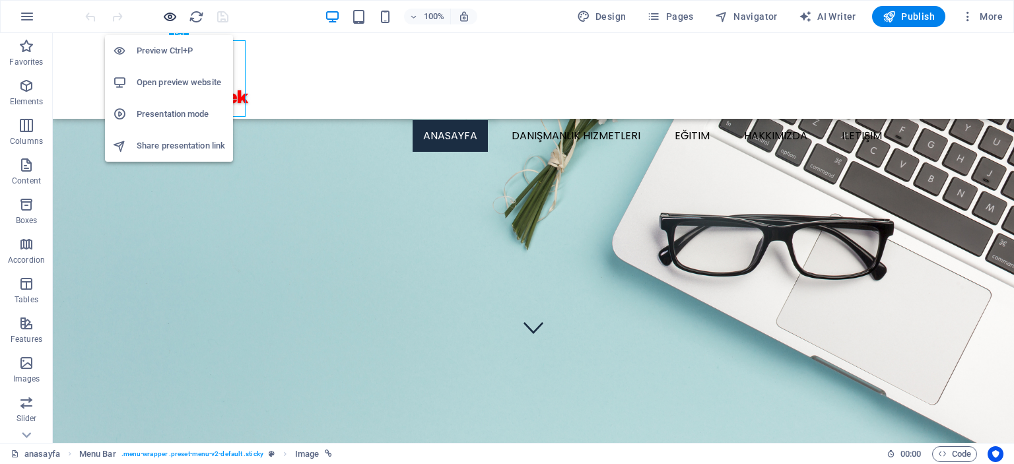
click at [166, 13] on icon "button" at bounding box center [169, 16] width 15 height 15
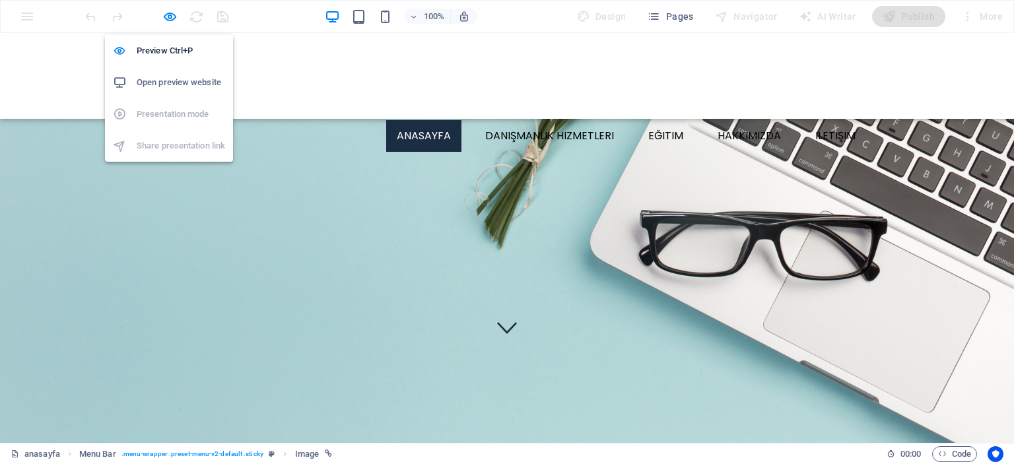
click at [172, 84] on h6 "Open preview website" at bounding box center [181, 83] width 88 height 16
click at [170, 18] on icon "button" at bounding box center [169, 16] width 15 height 15
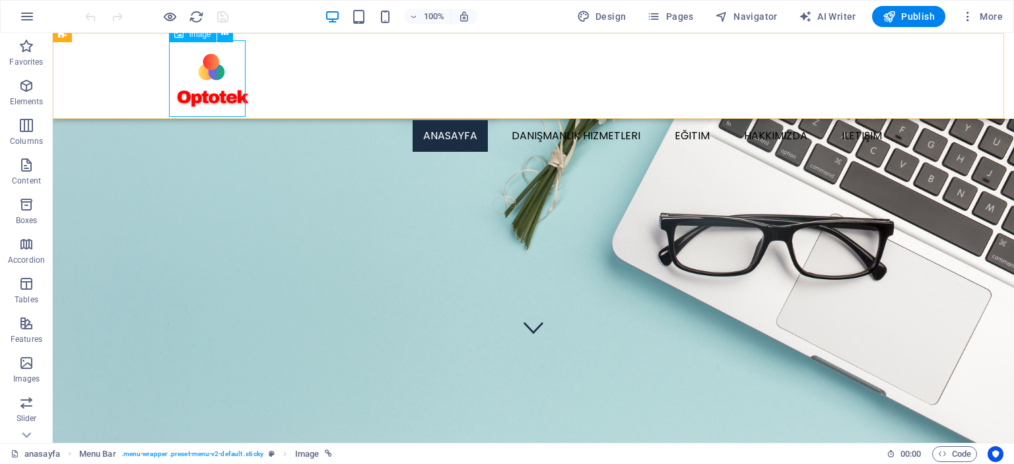
click at [216, 76] on figure at bounding box center [533, 78] width 718 height 77
select select "px"
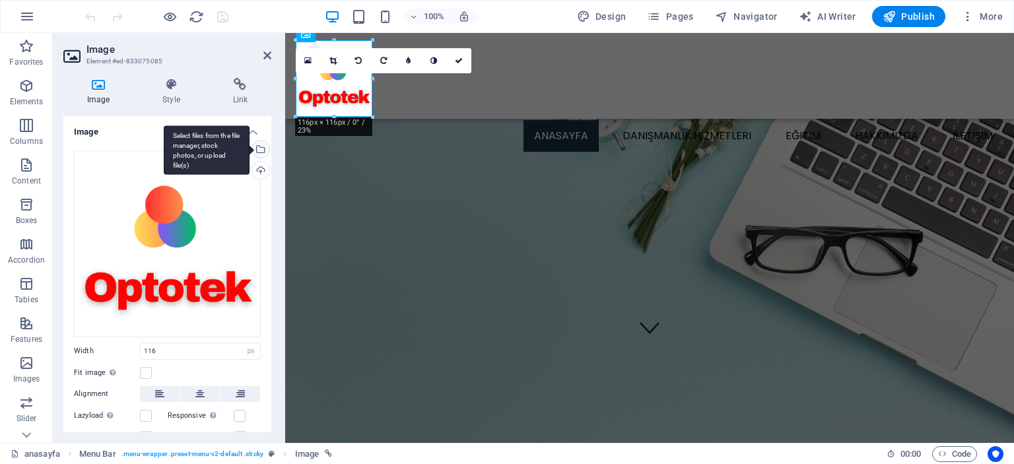
click at [257, 152] on div "Select files from the file manager, stock photos, or upload file(s)" at bounding box center [259, 151] width 20 height 20
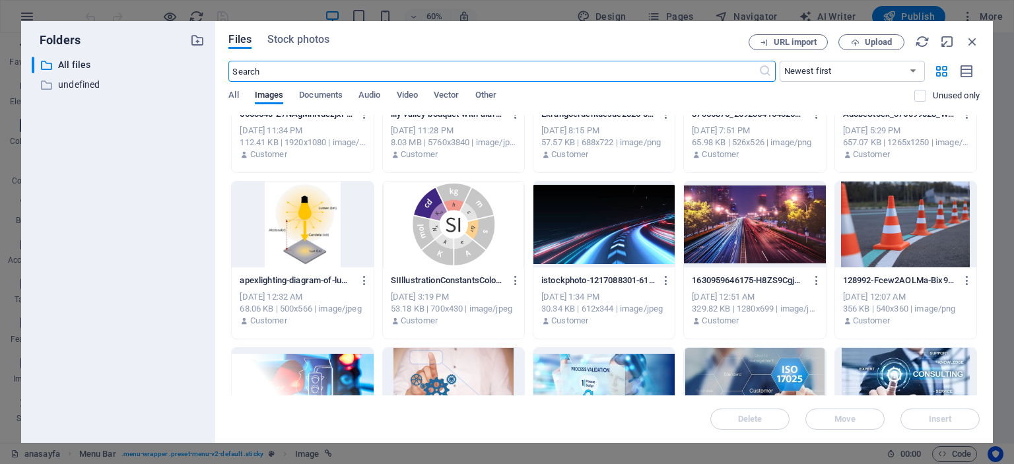
scroll to position [594, 0]
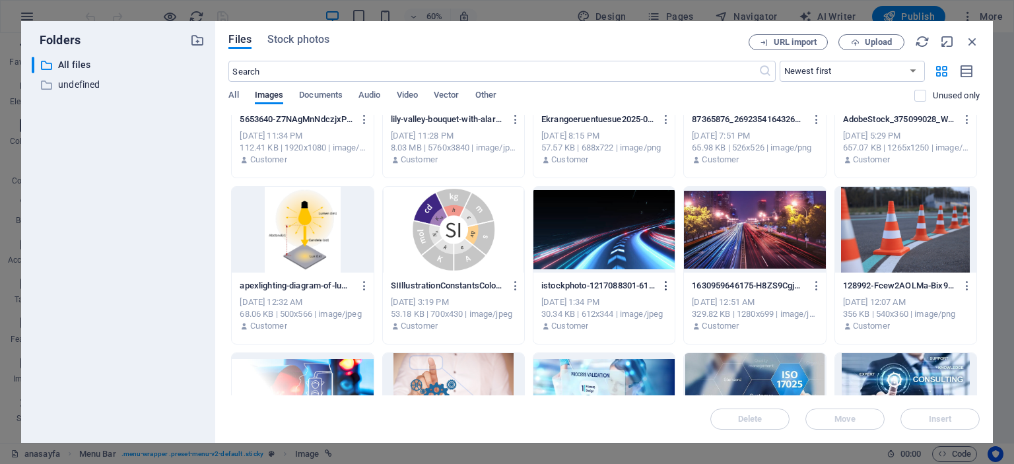
click at [665, 285] on icon "button" at bounding box center [666, 286] width 13 height 12
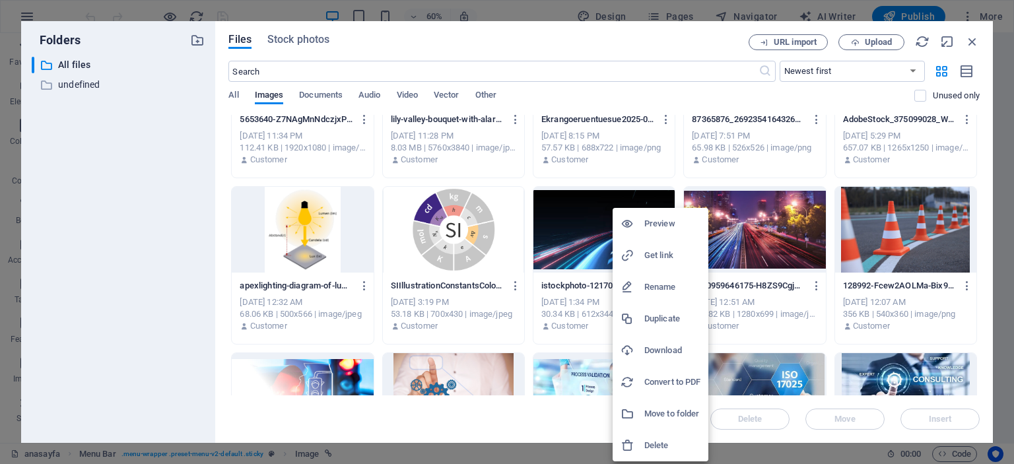
click at [608, 182] on div at bounding box center [507, 232] width 1014 height 464
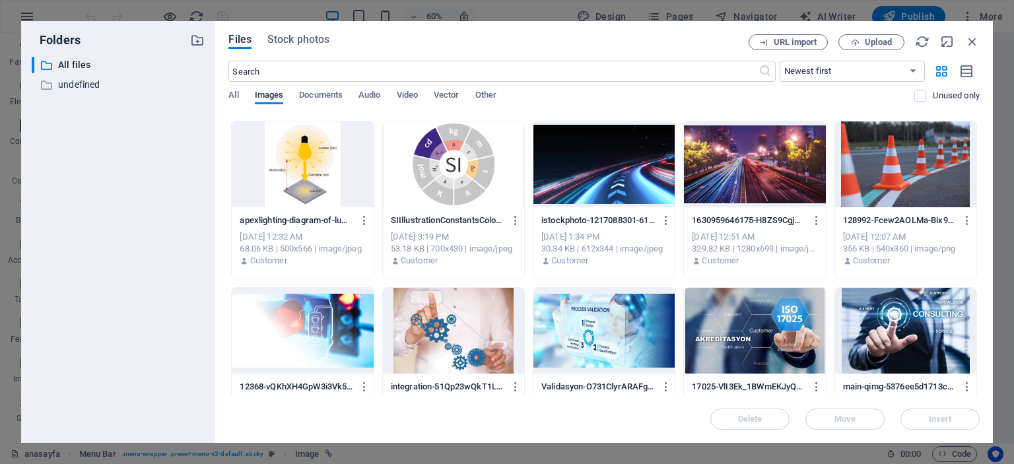
scroll to position [660, 0]
click at [965, 218] on icon "button" at bounding box center [967, 220] width 13 height 12
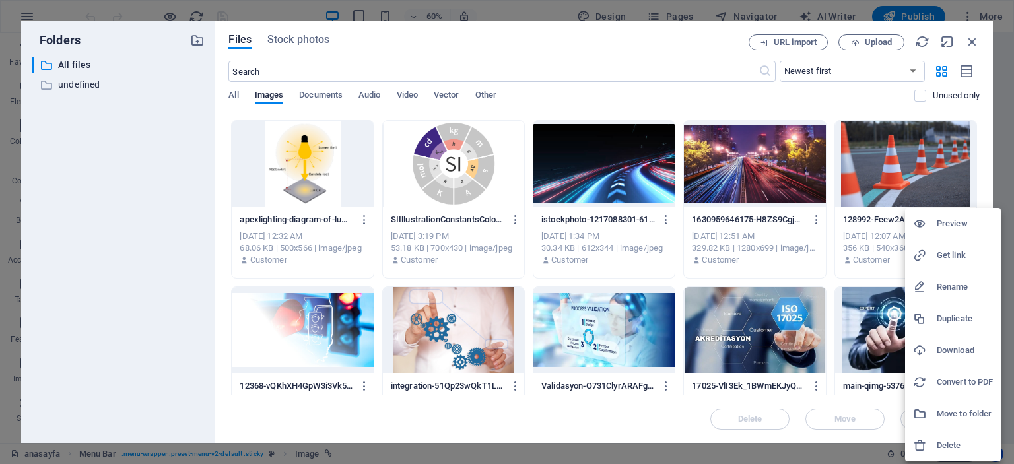
click at [949, 440] on h6 "Delete" at bounding box center [965, 446] width 56 height 16
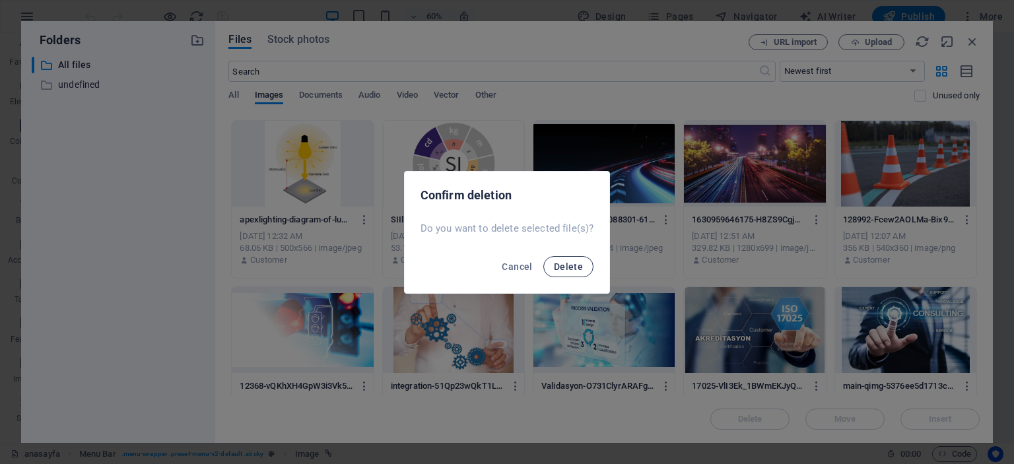
click at [560, 263] on span "Delete" at bounding box center [568, 266] width 29 height 11
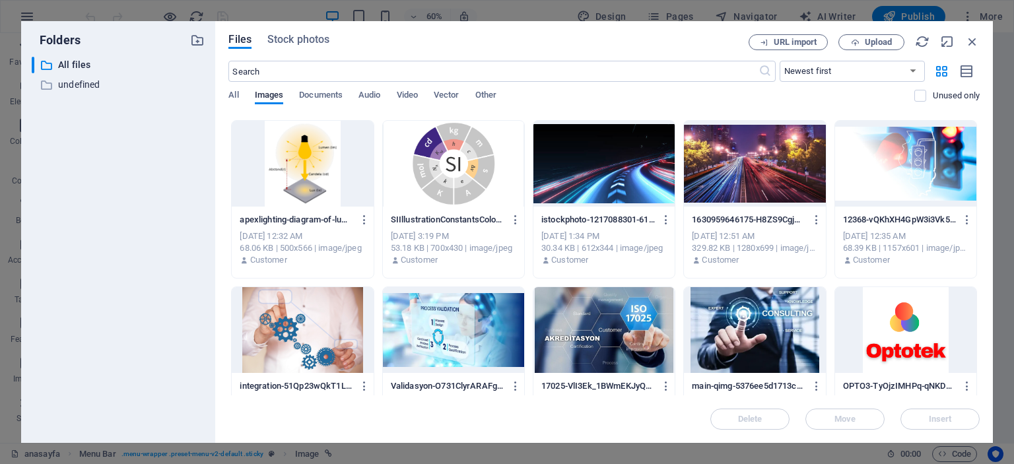
scroll to position [709, 0]
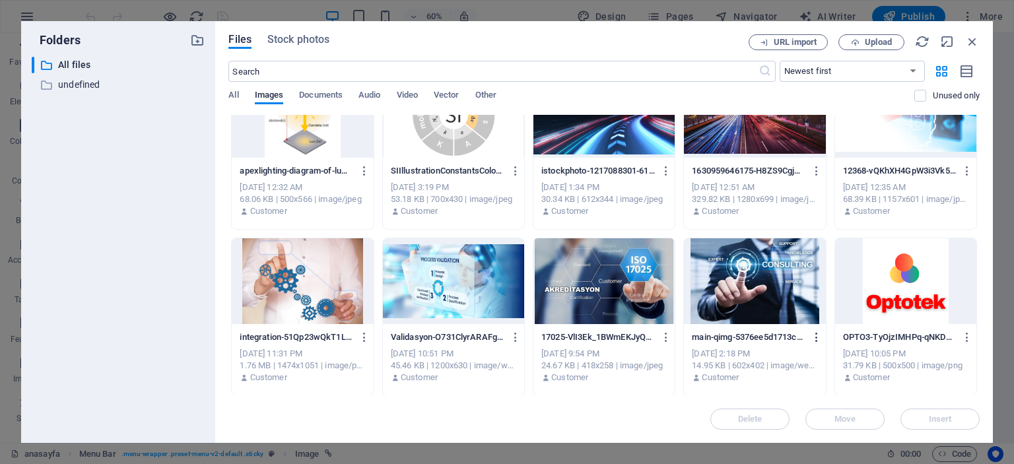
click at [812, 338] on icon "button" at bounding box center [817, 337] width 13 height 12
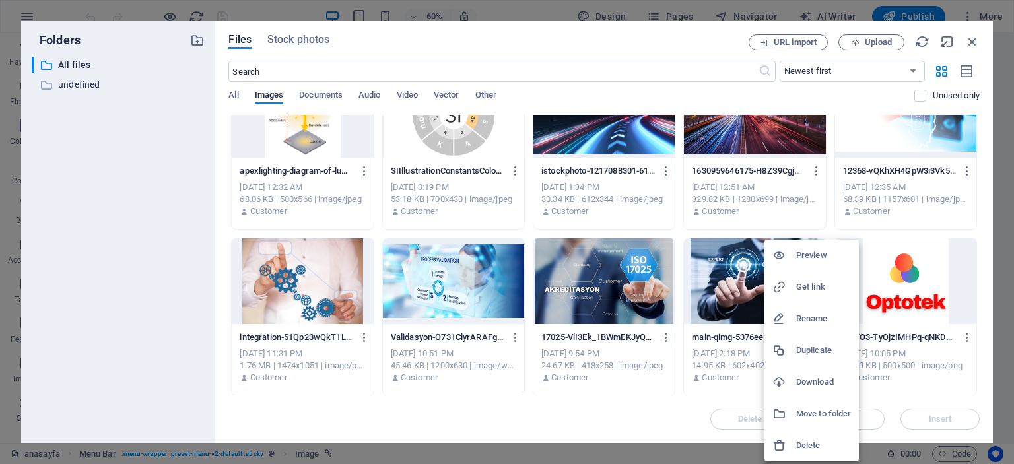
click at [813, 442] on h6 "Delete" at bounding box center [823, 446] width 55 height 16
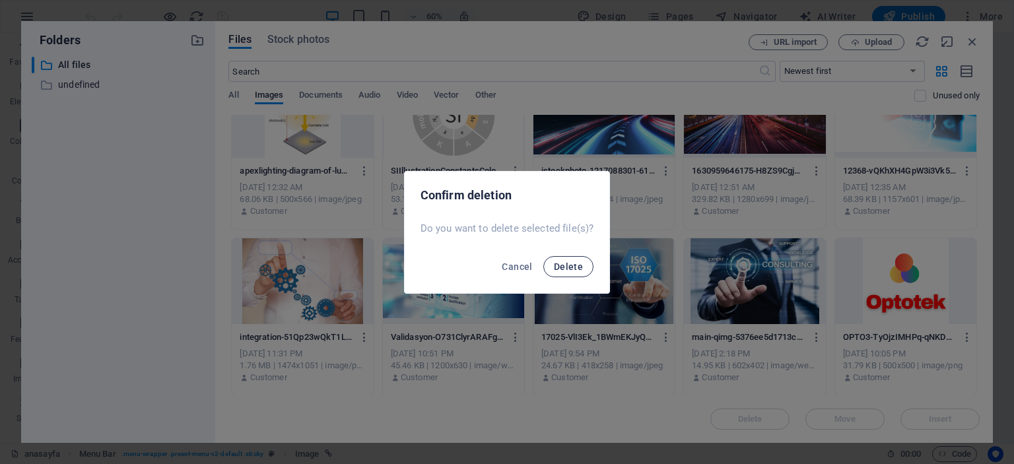
click at [566, 266] on span "Delete" at bounding box center [568, 266] width 29 height 11
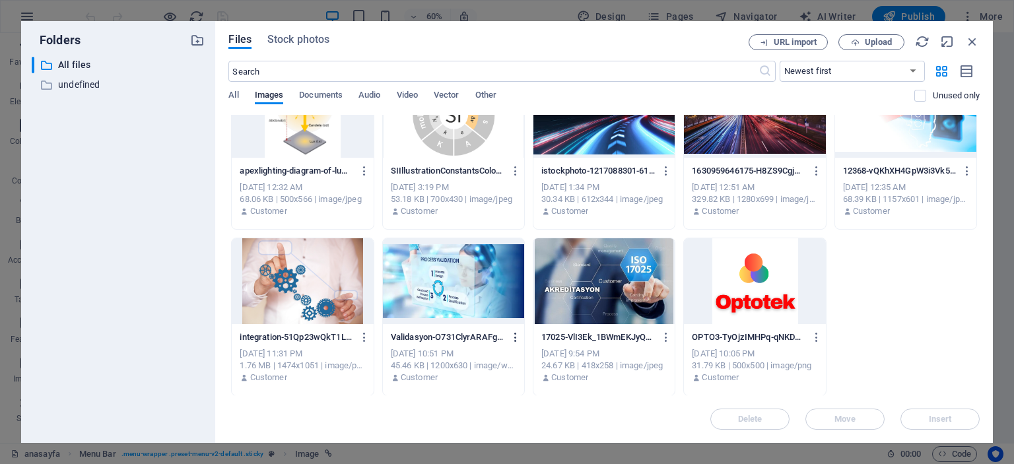
click at [514, 339] on icon "button" at bounding box center [516, 337] width 13 height 12
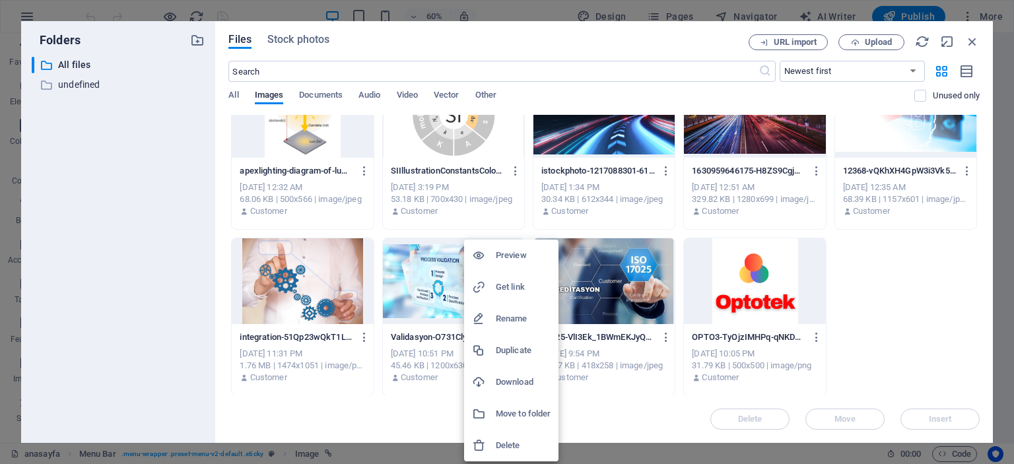
click at [514, 442] on h6 "Delete" at bounding box center [523, 446] width 55 height 16
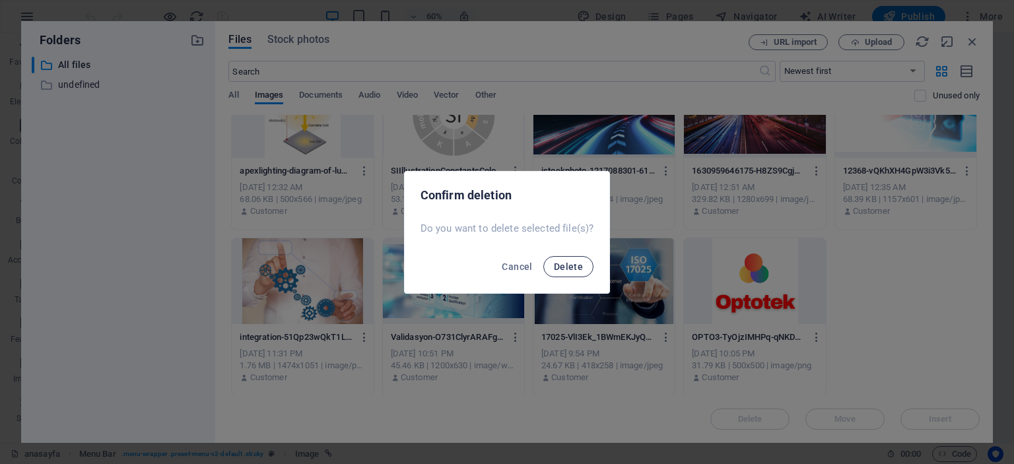
click at [557, 266] on span "Delete" at bounding box center [568, 266] width 29 height 11
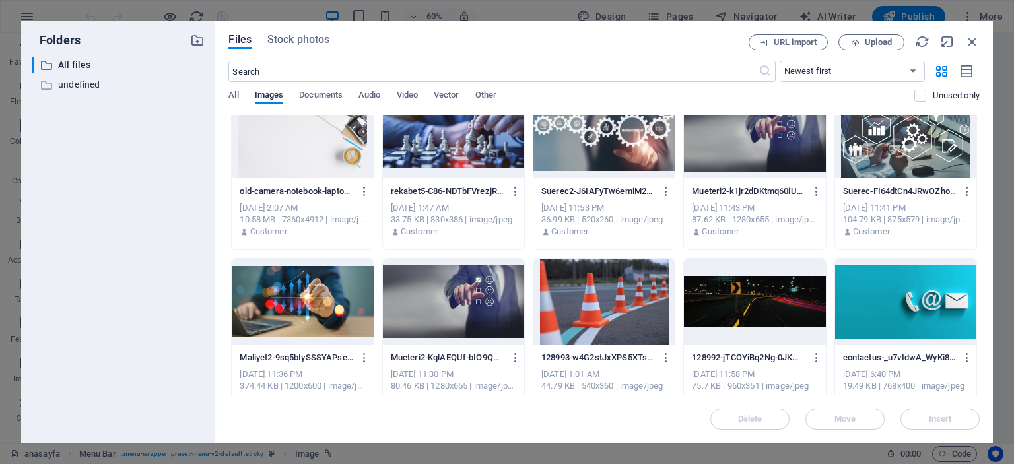
scroll to position [0, 0]
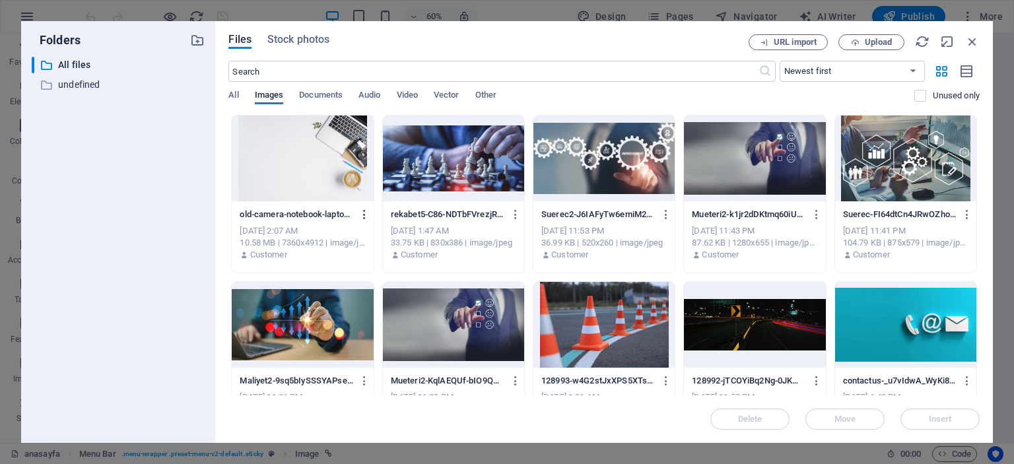
click at [362, 212] on icon "button" at bounding box center [364, 215] width 13 height 12
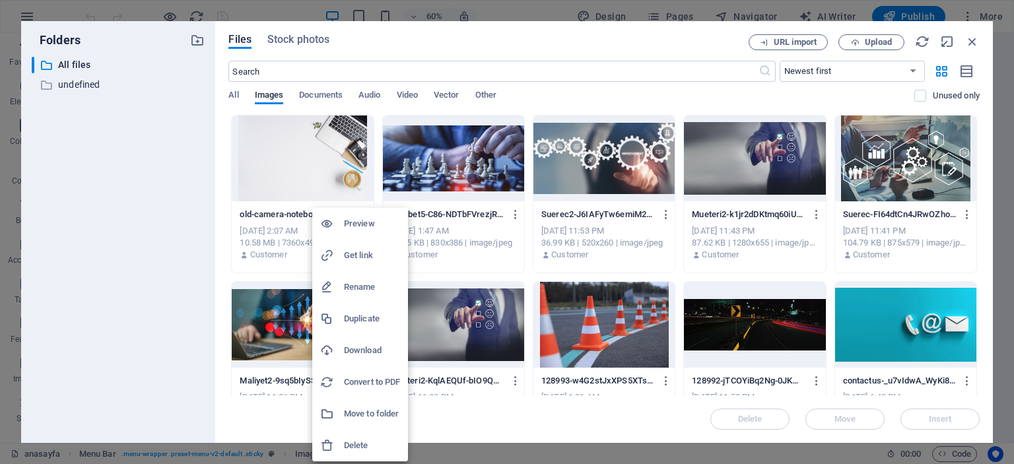
click at [372, 445] on h6 "Delete" at bounding box center [372, 446] width 56 height 16
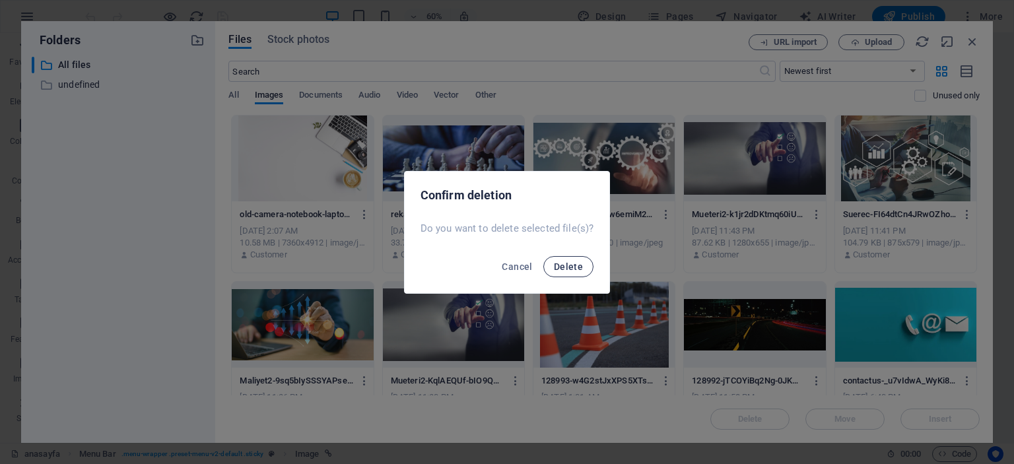
click at [564, 271] on button "Delete" at bounding box center [568, 266] width 50 height 21
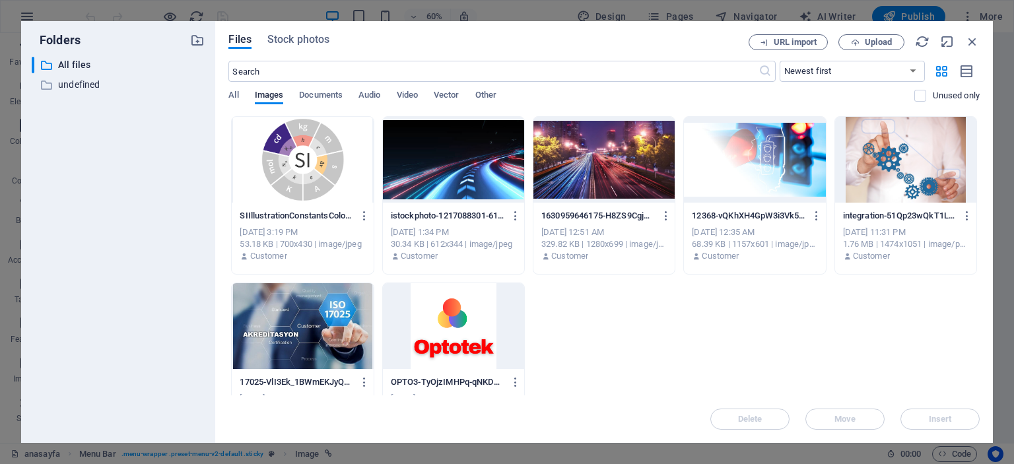
scroll to position [644, 0]
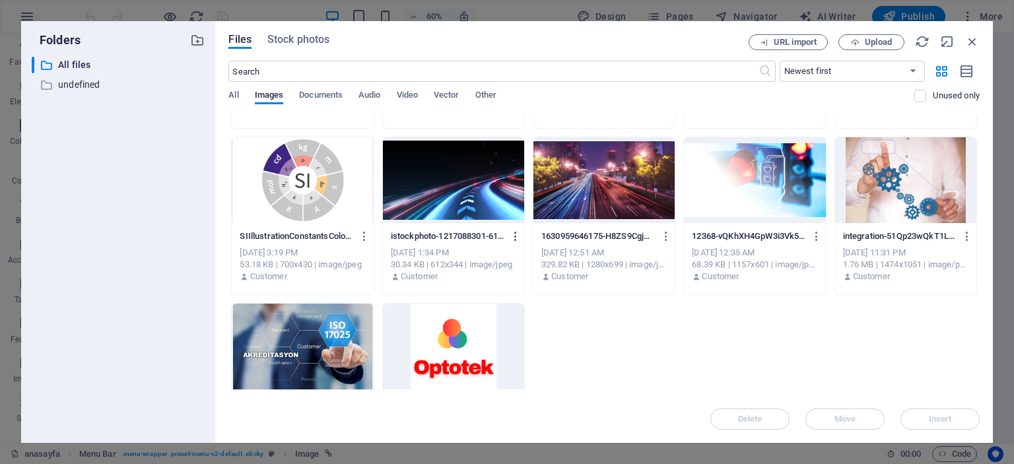
click at [515, 235] on icon "button" at bounding box center [516, 236] width 13 height 12
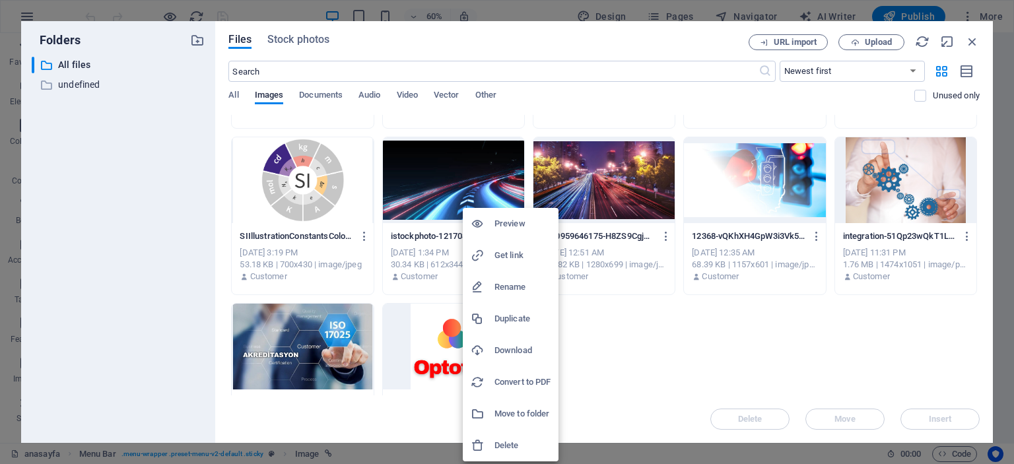
click at [518, 446] on h6 "Delete" at bounding box center [522, 446] width 56 height 16
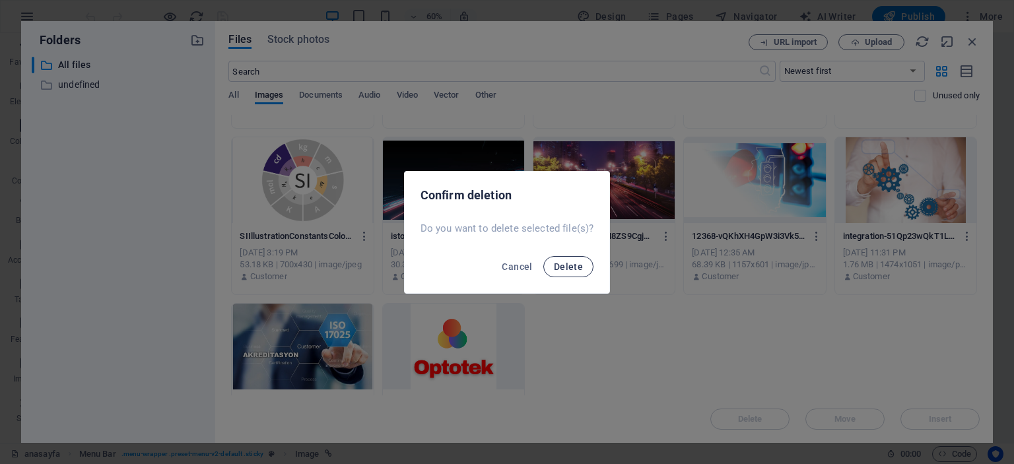
click at [564, 265] on span "Delete" at bounding box center [568, 266] width 29 height 11
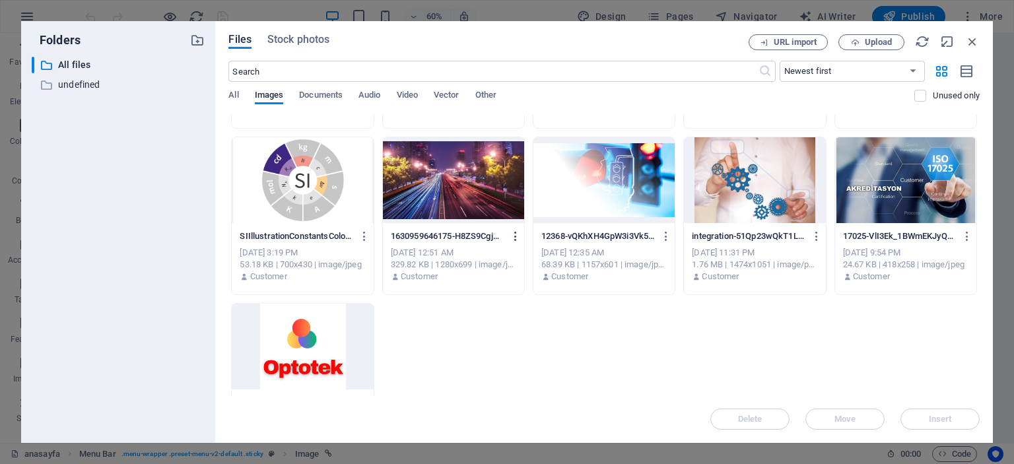
click at [514, 235] on icon "button" at bounding box center [516, 236] width 13 height 12
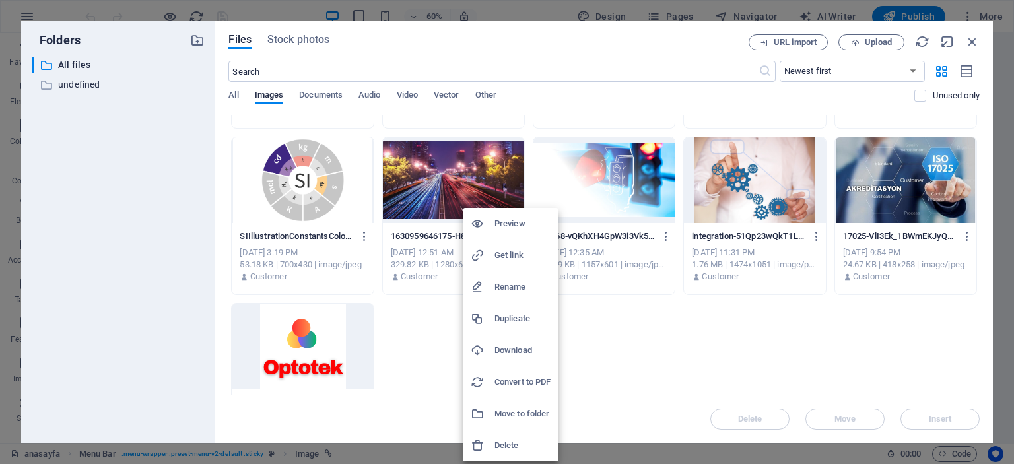
click at [515, 445] on h6 "Delete" at bounding box center [522, 446] width 56 height 16
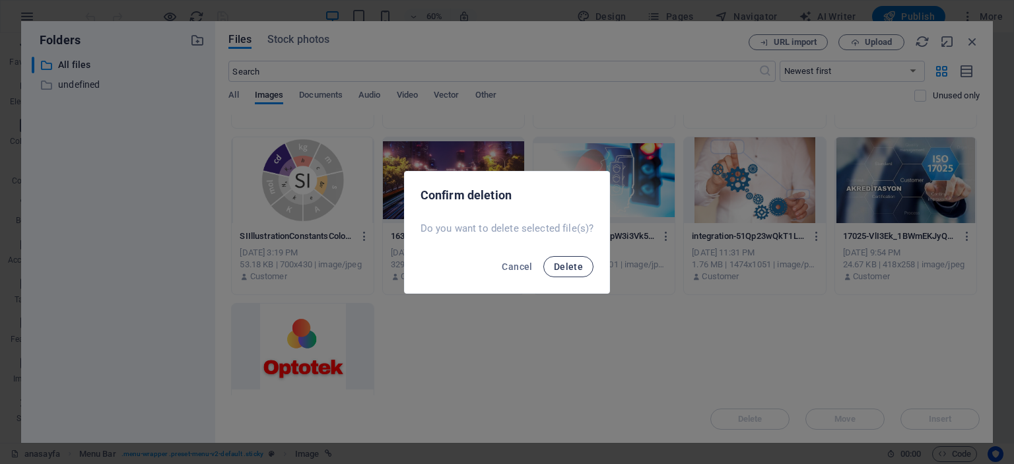
click at [574, 270] on span "Delete" at bounding box center [568, 266] width 29 height 11
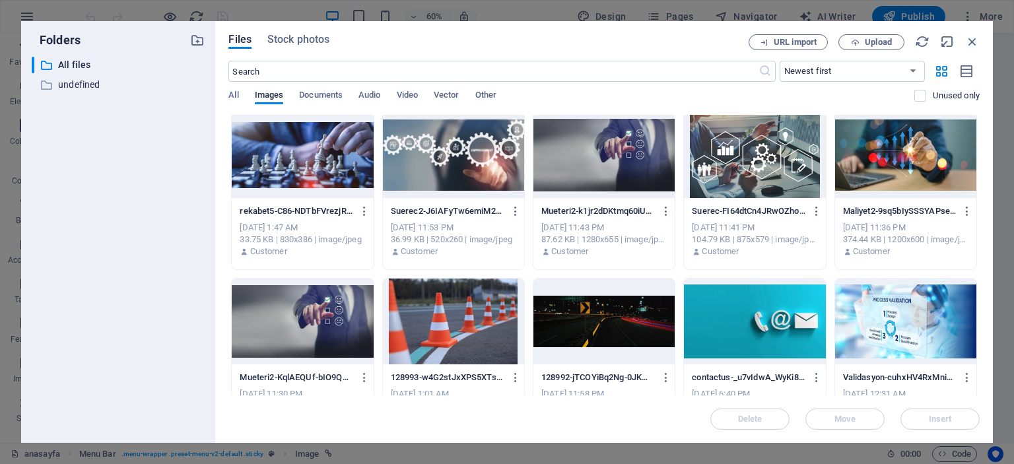
scroll to position [0, 0]
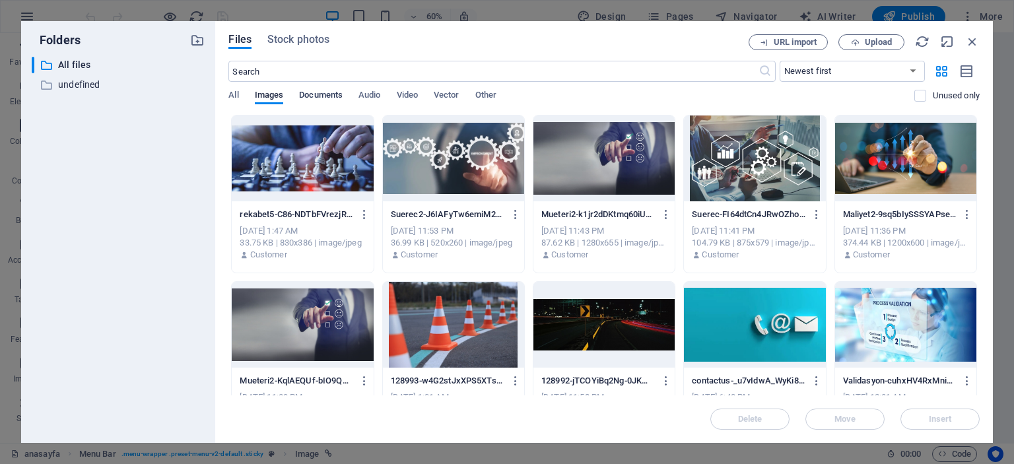
click at [331, 94] on span "Documents" at bounding box center [321, 96] width 44 height 18
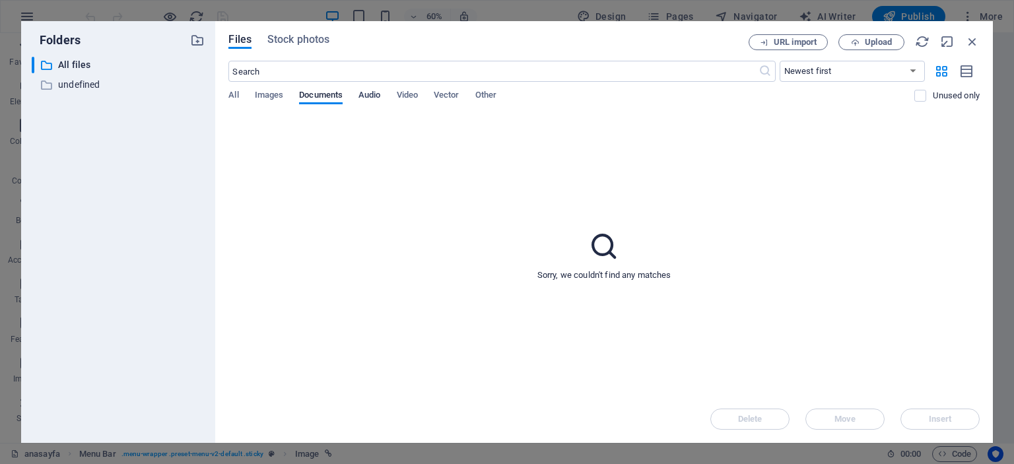
click at [372, 97] on span "Audio" at bounding box center [369, 96] width 22 height 18
click at [407, 96] on span "Video" at bounding box center [407, 96] width 21 height 18
click at [446, 97] on span "Vector" at bounding box center [447, 96] width 26 height 18
click at [490, 94] on span "Other" at bounding box center [485, 96] width 21 height 18
click at [235, 94] on span "All" at bounding box center [233, 96] width 10 height 18
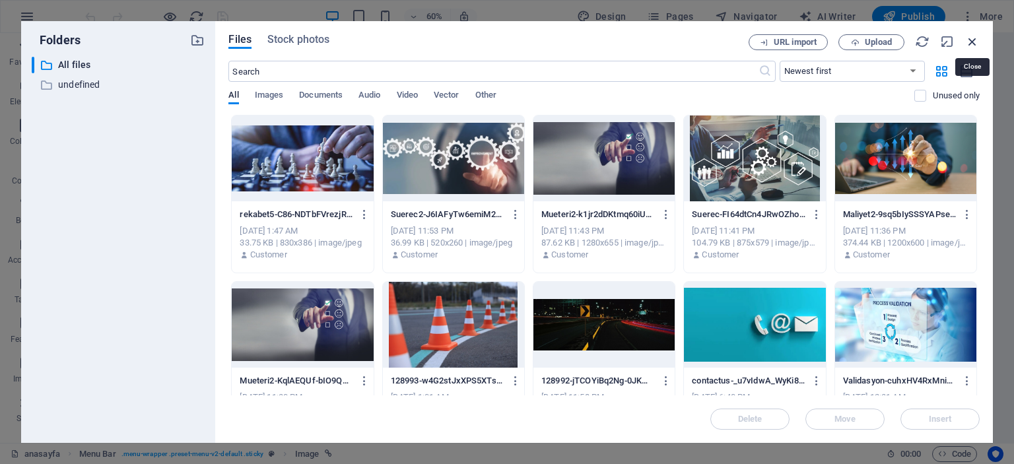
click at [976, 40] on icon "button" at bounding box center [972, 41] width 15 height 15
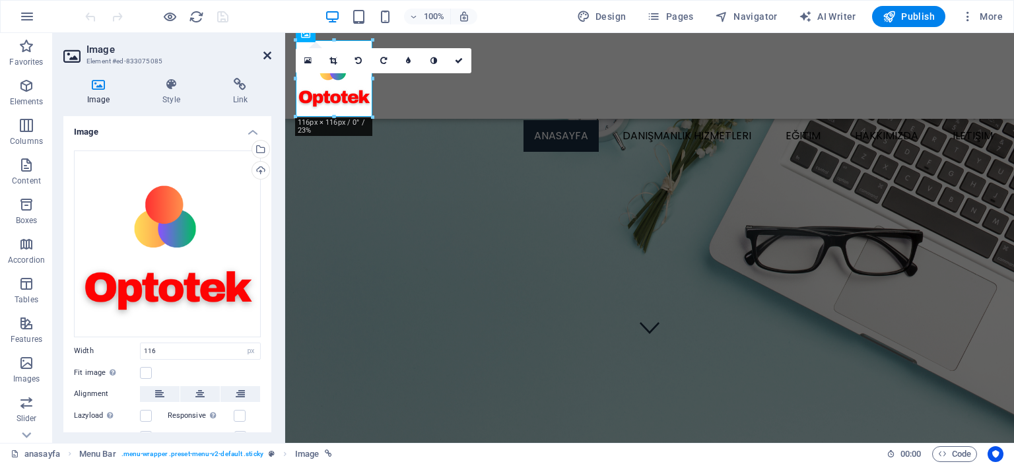
click at [267, 57] on icon at bounding box center [267, 55] width 8 height 11
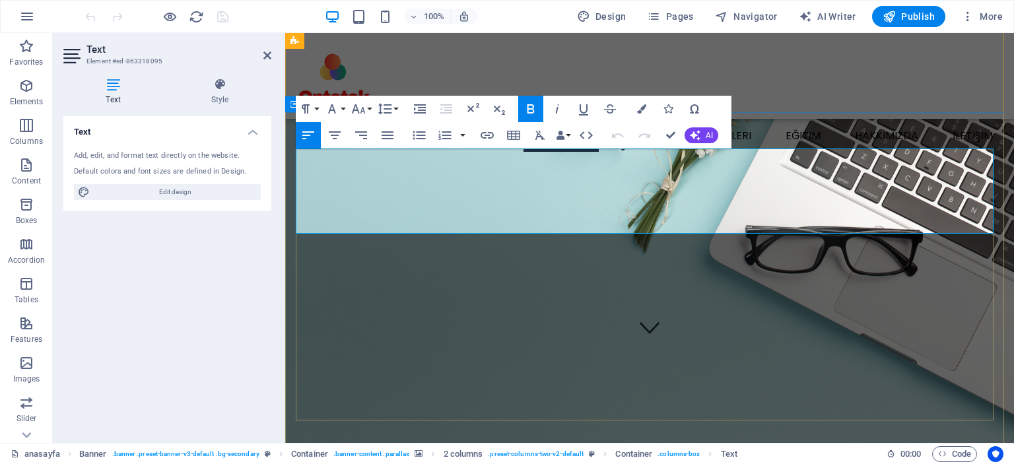
drag, startPoint x: 301, startPoint y: 185, endPoint x: 912, endPoint y: 186, distance: 611.2
click at [267, 56] on icon at bounding box center [267, 55] width 8 height 11
